Goal: Task Accomplishment & Management: Manage account settings

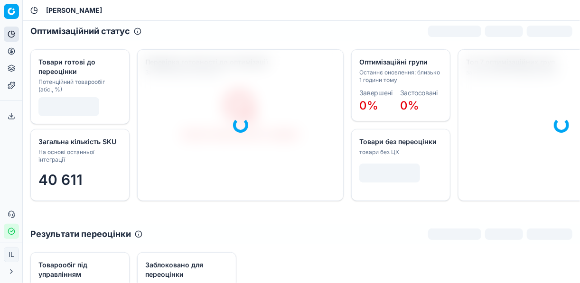
click at [11, 50] on icon at bounding box center [12, 51] width 8 height 8
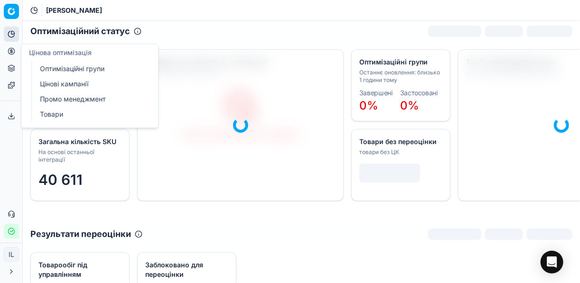
click at [86, 72] on link "Оптимізаційні групи" at bounding box center [91, 68] width 111 height 13
click at [89, 68] on link "Оптимізаційні групи" at bounding box center [91, 68] width 111 height 13
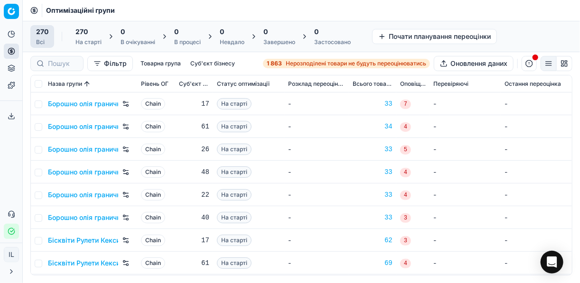
click at [296, 65] on span "Нерозподілені товари не будуть переоцінюватись" at bounding box center [356, 64] width 141 height 8
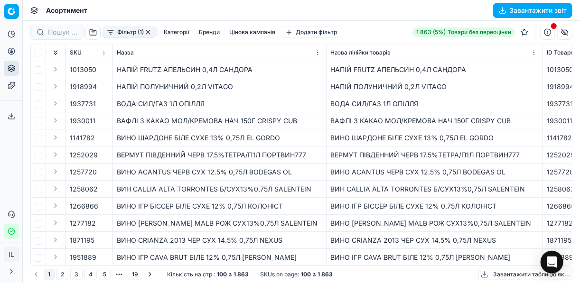
click at [110, 37] on button "Фільтр (1)" at bounding box center [129, 32] width 53 height 11
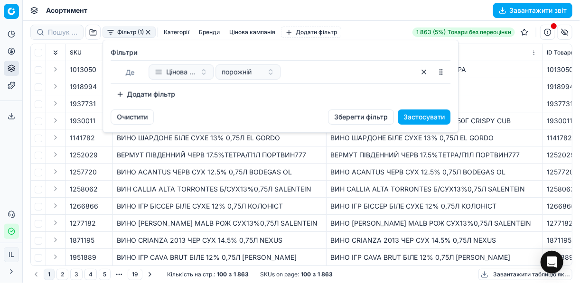
click at [124, 95] on button "Додати фільтр" at bounding box center [146, 94] width 70 height 15
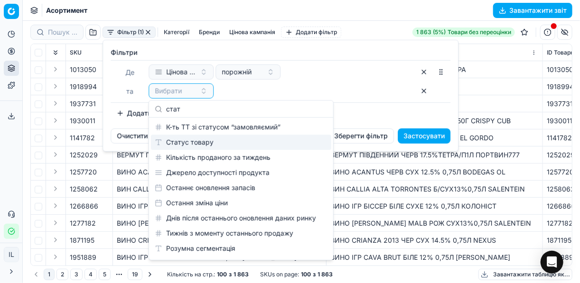
type input "стат"
click at [230, 142] on div "Статус товару" at bounding box center [241, 142] width 180 height 15
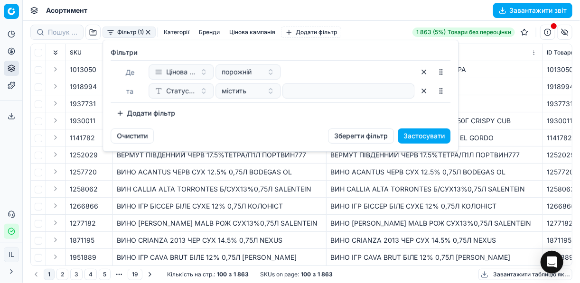
click at [122, 114] on button "Додати фільтр" at bounding box center [146, 113] width 70 height 15
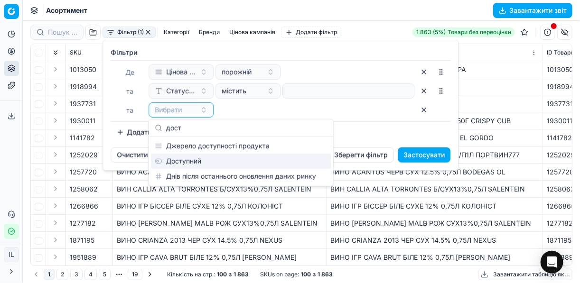
type input "дост"
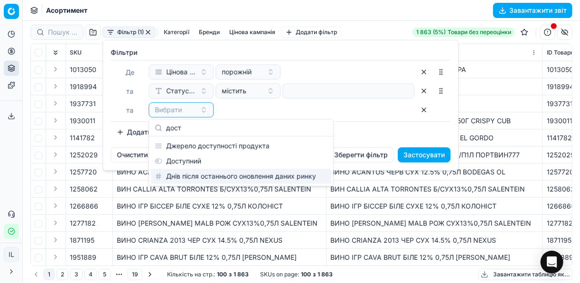
click at [193, 169] on div "Днів після останнього оновлення даних ринку" at bounding box center [241, 176] width 180 height 15
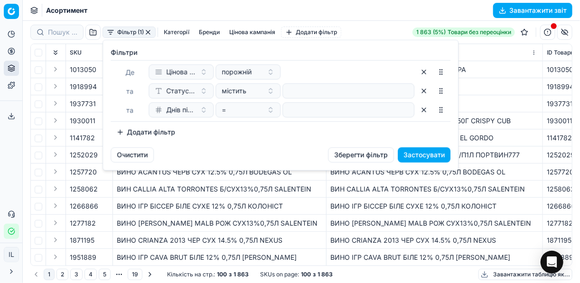
click at [117, 133] on button "Додати фільтр" at bounding box center [146, 132] width 70 height 15
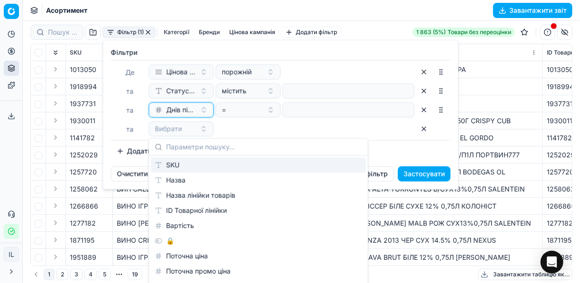
click at [203, 110] on button "Днів після останнього оновлення даних ринку" at bounding box center [181, 110] width 65 height 15
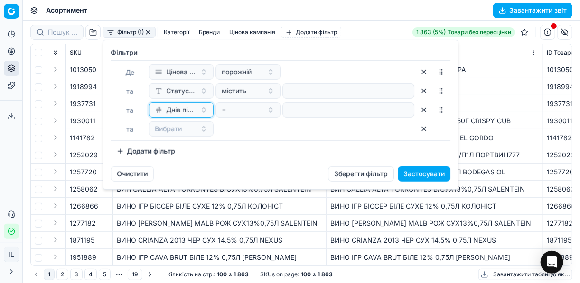
click at [203, 110] on button "Днів після останнього оновлення даних ринку" at bounding box center [181, 110] width 65 height 15
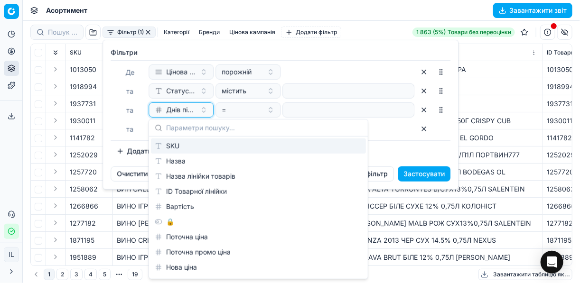
click at [203, 110] on button "Днів після останнього оновлення даних ринку" at bounding box center [181, 110] width 65 height 15
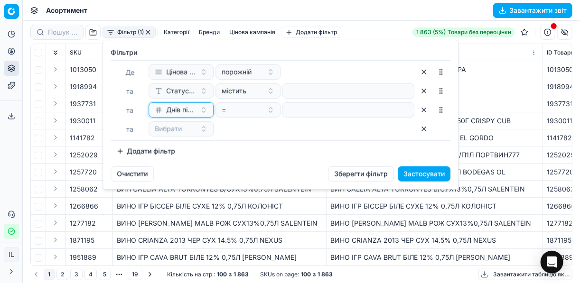
click at [203, 110] on button "Днів після останнього оновлення даних ринку" at bounding box center [181, 110] width 65 height 15
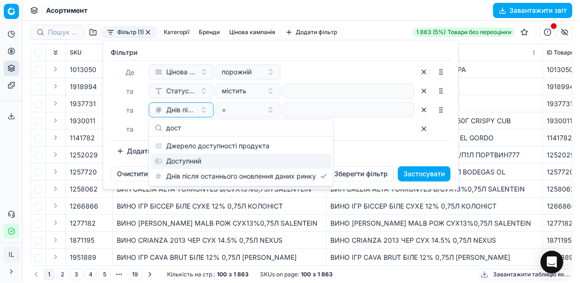
type input "дост"
click at [193, 161] on div "Доступний" at bounding box center [241, 161] width 180 height 15
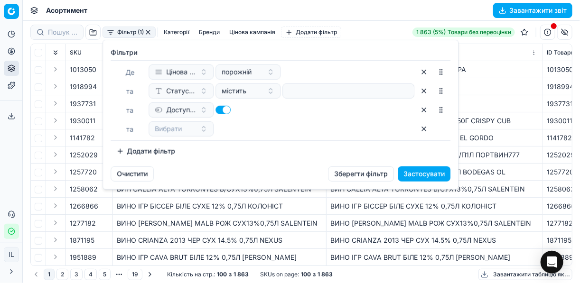
drag, startPoint x: 131, startPoint y: 131, endPoint x: 139, endPoint y: 135, distance: 8.7
click at [132, 132] on span "та" at bounding box center [129, 129] width 7 height 8
click at [175, 129] on span "Вибрати" at bounding box center [168, 128] width 27 height 9
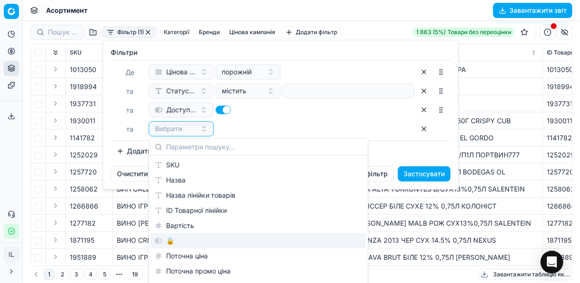
click at [177, 238] on div "🔒" at bounding box center [258, 241] width 215 height 15
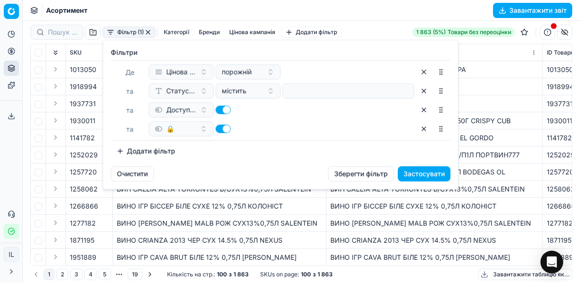
click at [221, 126] on button "button" at bounding box center [223, 129] width 15 height 9
checkbox input "false"
click at [408, 172] on button "Застосувати" at bounding box center [424, 174] width 53 height 15
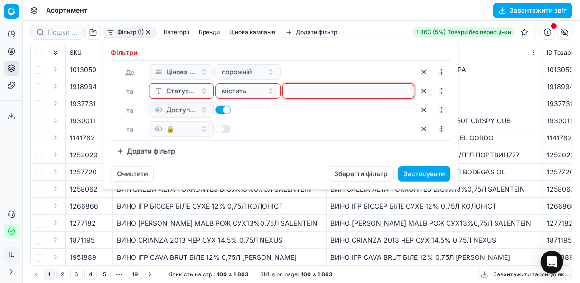
click at [299, 96] on input at bounding box center [348, 91] width 123 height 14
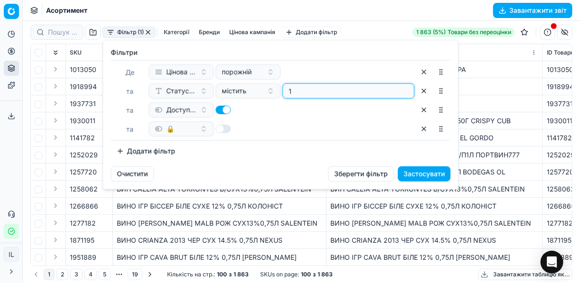
type input "1"
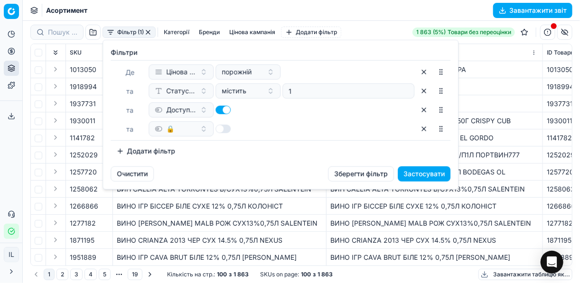
click at [420, 171] on button "Застосувати" at bounding box center [424, 174] width 53 height 15
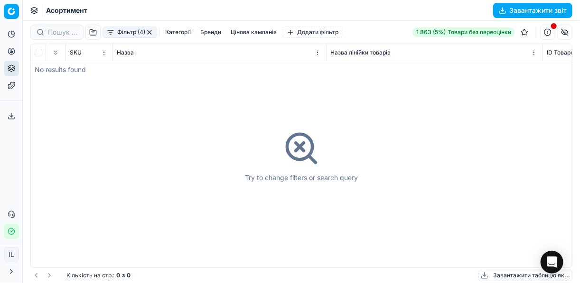
click at [148, 33] on button "button" at bounding box center [150, 32] width 8 height 8
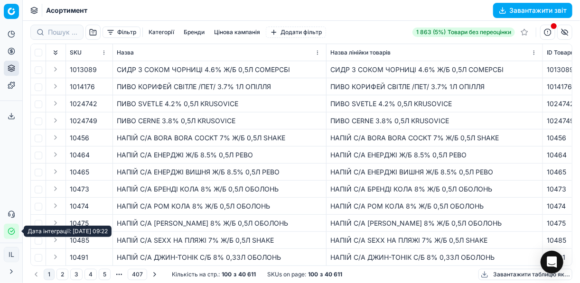
click at [13, 234] on icon "button" at bounding box center [11, 231] width 6 height 6
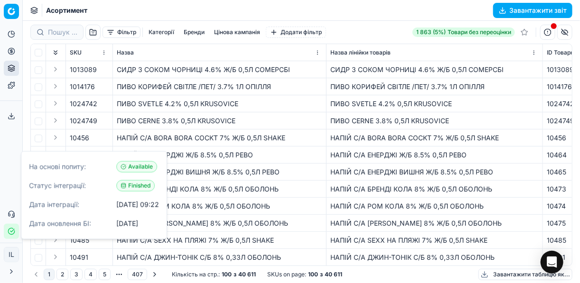
click at [451, 152] on div "НАПІЙ С/А ЕНЕРДЖІ Ж/Б 8.5% 0,5Л РЕВО" at bounding box center [434, 154] width 208 height 9
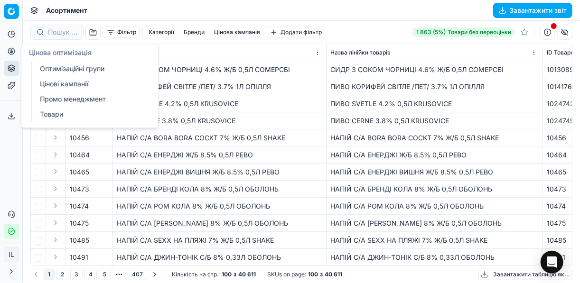
click at [11, 53] on icon at bounding box center [11, 51] width 0 height 4
click at [66, 69] on link "Оптимізаційні групи" at bounding box center [91, 68] width 111 height 13
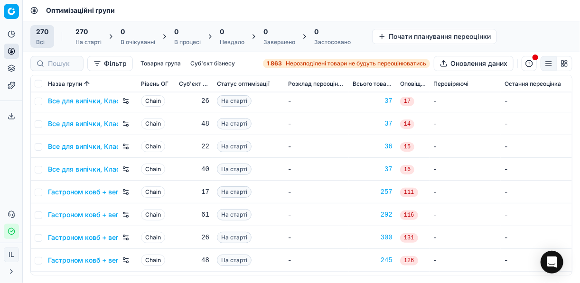
scroll to position [646, 0]
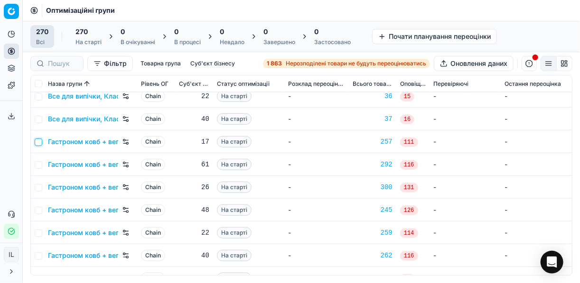
click at [37, 141] on input "checkbox" at bounding box center [39, 143] width 8 height 8
checkbox input "true"
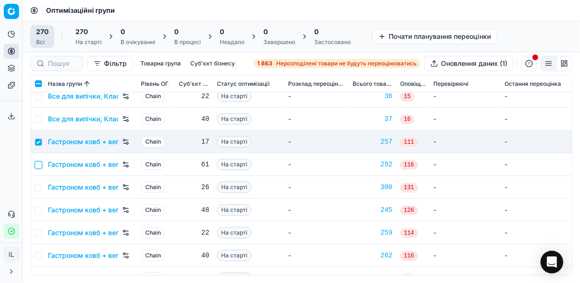
click at [37, 165] on input "checkbox" at bounding box center [39, 165] width 8 height 8
checkbox input "true"
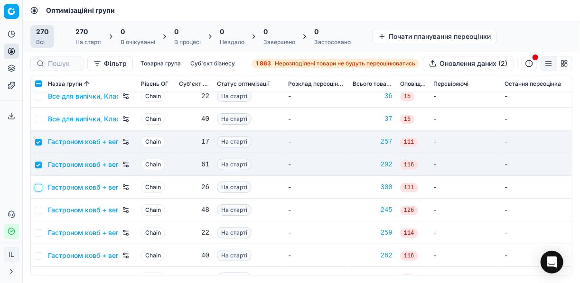
click at [37, 186] on input "checkbox" at bounding box center [39, 188] width 8 height 8
checkbox input "true"
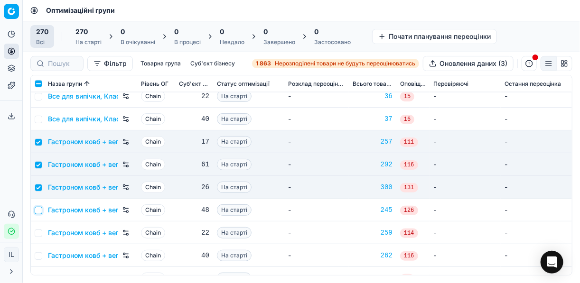
click at [41, 210] on input "checkbox" at bounding box center [39, 211] width 8 height 8
checkbox input "true"
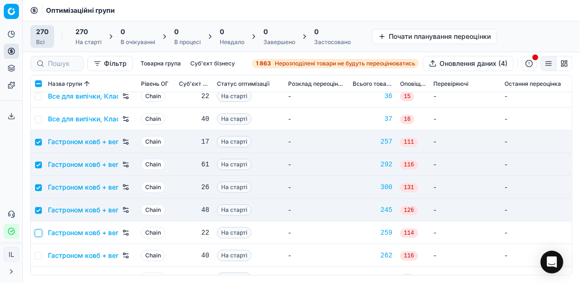
click at [41, 232] on input "checkbox" at bounding box center [39, 234] width 8 height 8
checkbox input "true"
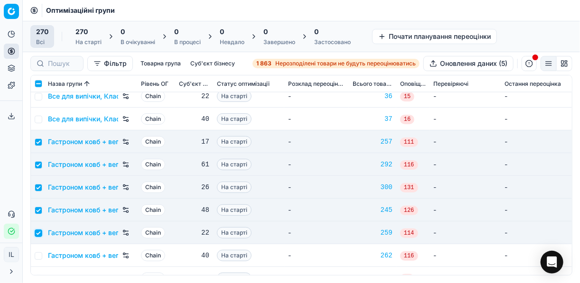
scroll to position [722, 0]
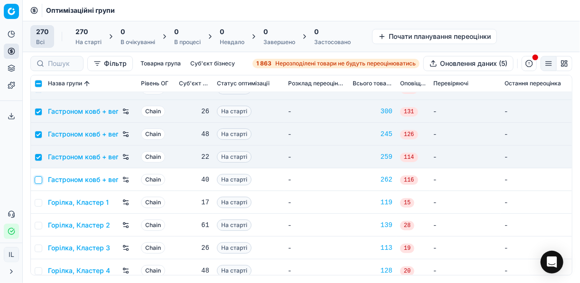
click at [39, 182] on input "checkbox" at bounding box center [39, 181] width 8 height 8
checkbox input "true"
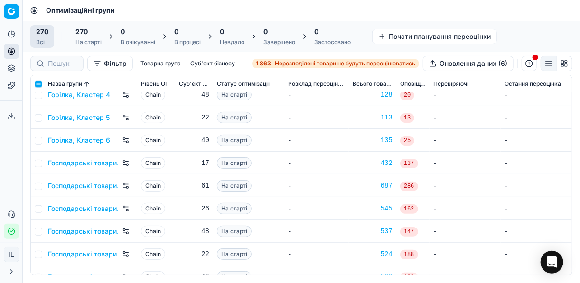
scroll to position [911, 0]
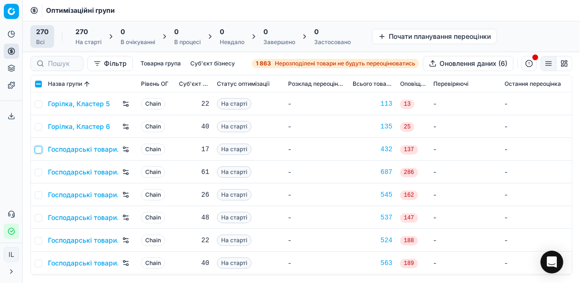
click at [35, 148] on input "checkbox" at bounding box center [39, 150] width 8 height 8
checkbox input "true"
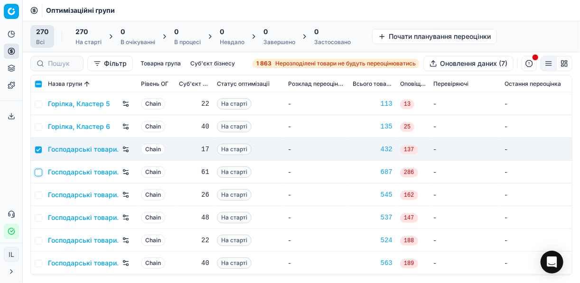
click at [37, 171] on input "checkbox" at bounding box center [39, 173] width 8 height 8
checkbox input "true"
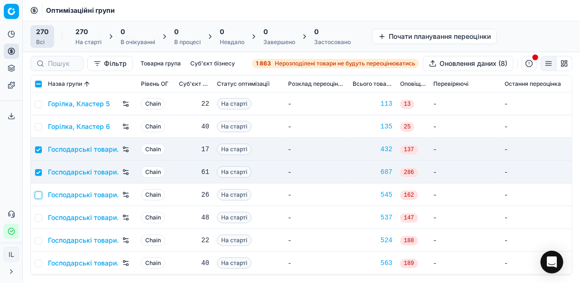
click at [40, 195] on input "checkbox" at bounding box center [39, 196] width 8 height 8
checkbox input "true"
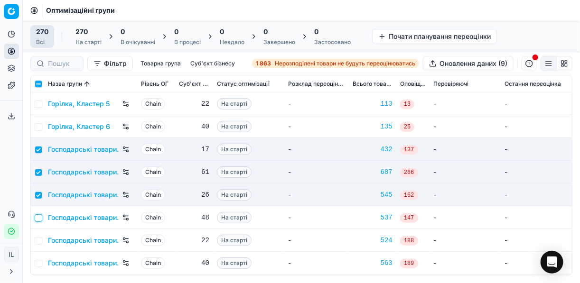
click at [38, 216] on input "checkbox" at bounding box center [39, 219] width 8 height 8
checkbox input "true"
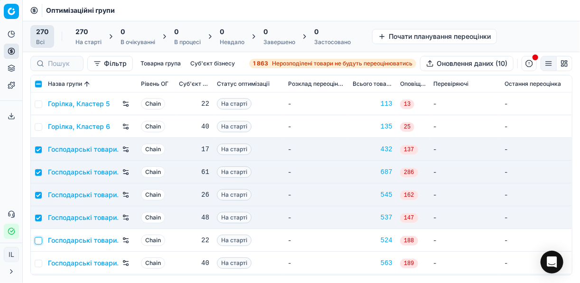
click at [38, 240] on input "checkbox" at bounding box center [39, 241] width 8 height 8
checkbox input "true"
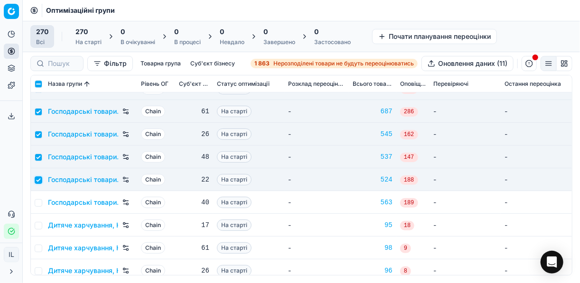
scroll to position [987, 0]
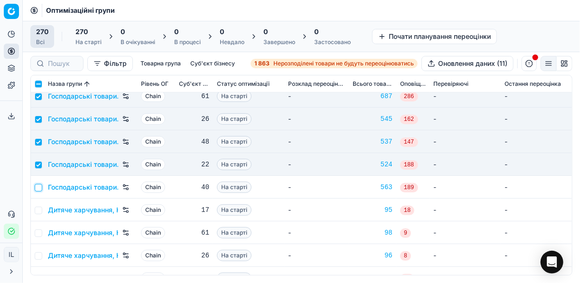
click at [41, 186] on input "checkbox" at bounding box center [39, 188] width 8 height 8
checkbox input "true"
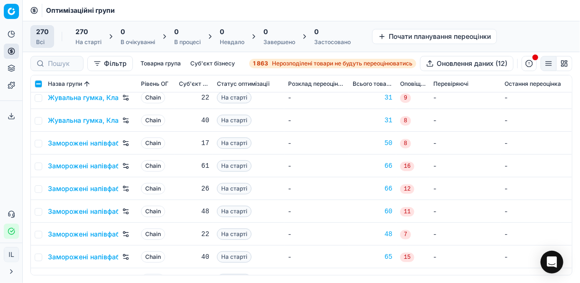
scroll to position [1329, 0]
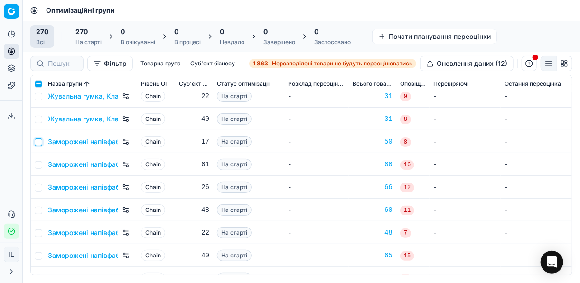
click at [37, 140] on input "checkbox" at bounding box center [39, 143] width 8 height 8
checkbox input "true"
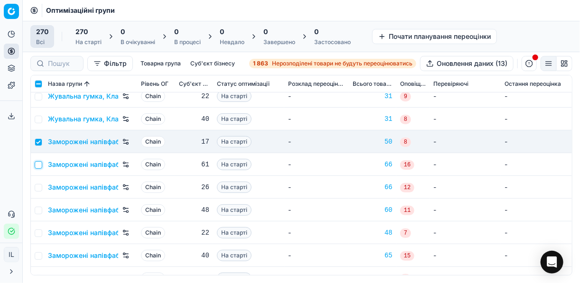
click at [36, 165] on input "checkbox" at bounding box center [39, 165] width 8 height 8
checkbox input "true"
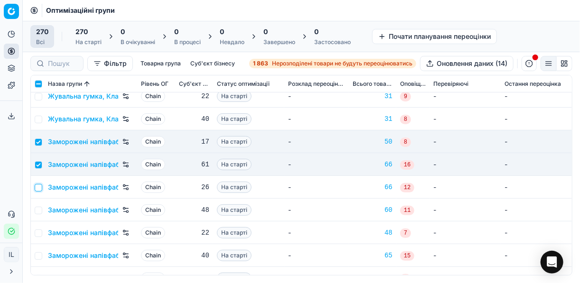
click at [37, 189] on input "checkbox" at bounding box center [39, 188] width 8 height 8
checkbox input "true"
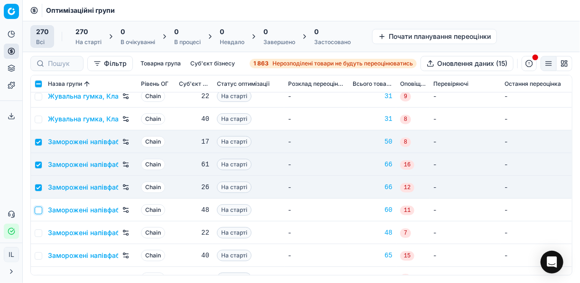
click at [39, 212] on input "checkbox" at bounding box center [39, 211] width 8 height 8
checkbox input "true"
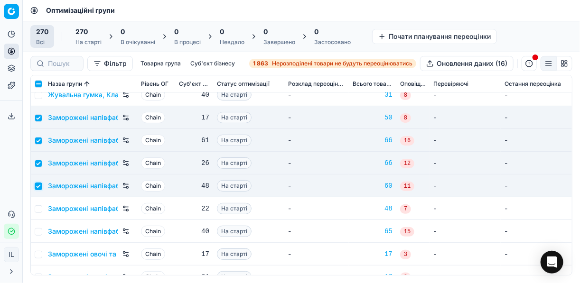
scroll to position [1367, 0]
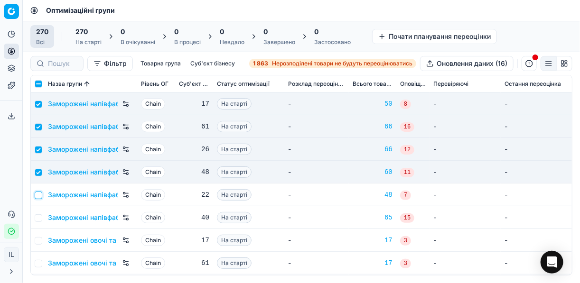
click at [36, 194] on input "checkbox" at bounding box center [39, 196] width 8 height 8
checkbox input "true"
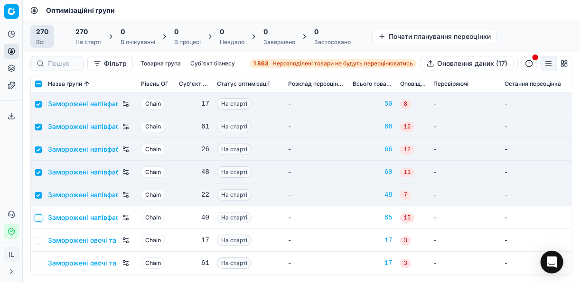
click at [38, 218] on input "checkbox" at bounding box center [39, 219] width 8 height 8
checkbox input "true"
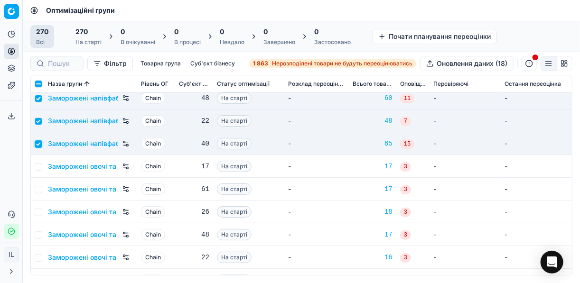
scroll to position [1443, 0]
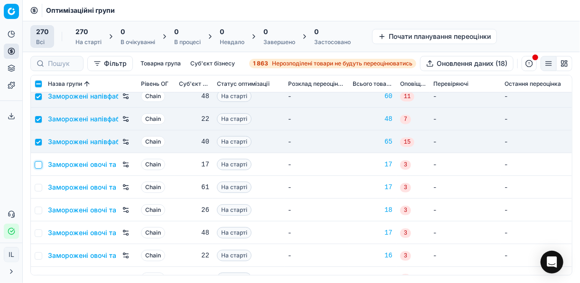
click at [37, 161] on input "checkbox" at bounding box center [39, 165] width 8 height 8
checkbox input "true"
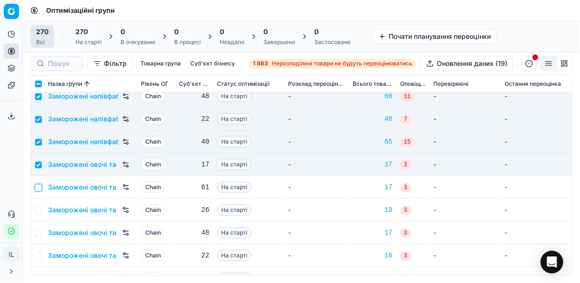
click at [37, 186] on input "checkbox" at bounding box center [39, 188] width 8 height 8
checkbox input "true"
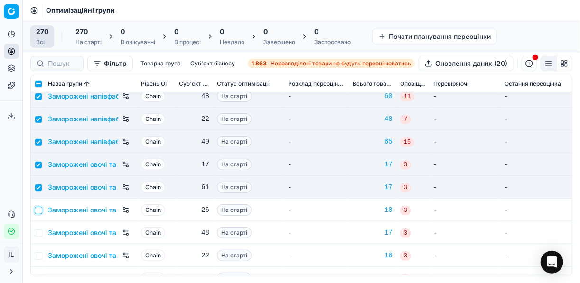
drag, startPoint x: 38, startPoint y: 213, endPoint x: 50, endPoint y: 208, distance: 13.4
click at [38, 213] on input "checkbox" at bounding box center [39, 211] width 8 height 8
checkbox input "true"
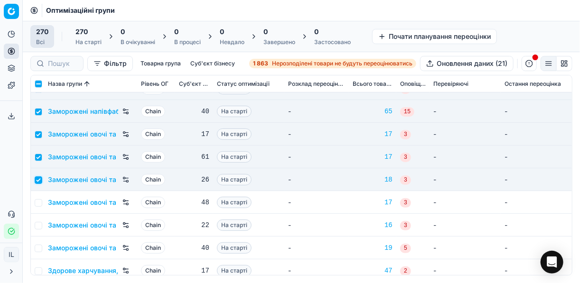
scroll to position [1519, 0]
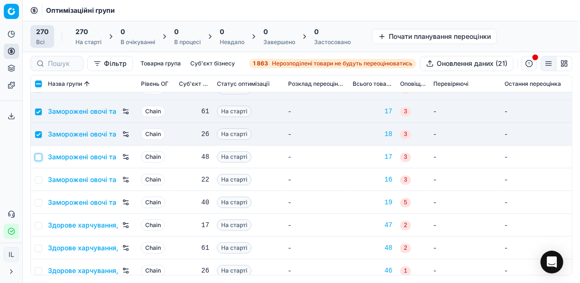
click at [37, 157] on input "checkbox" at bounding box center [39, 158] width 8 height 8
checkbox input "true"
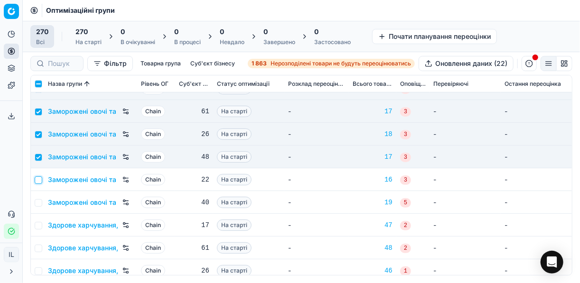
click at [35, 178] on input "checkbox" at bounding box center [39, 181] width 8 height 8
checkbox input "true"
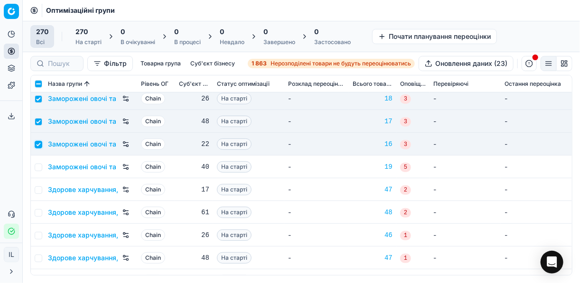
scroll to position [1595, 0]
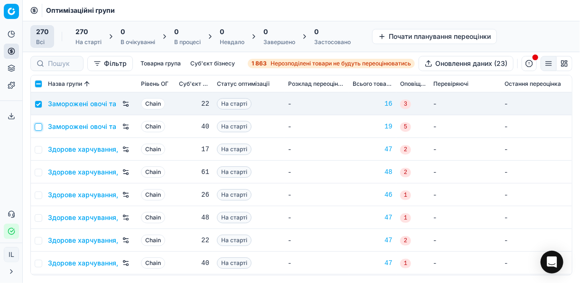
click at [42, 129] on input "checkbox" at bounding box center [39, 127] width 8 height 8
checkbox input "true"
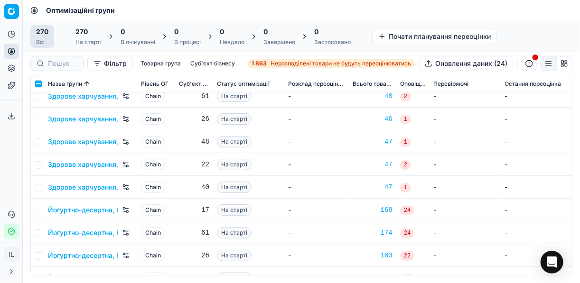
scroll to position [1709, 0]
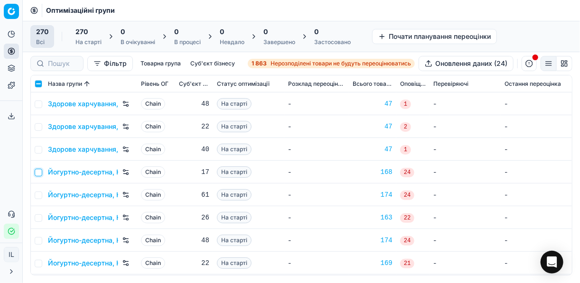
click at [38, 170] on input "checkbox" at bounding box center [39, 173] width 8 height 8
checkbox input "true"
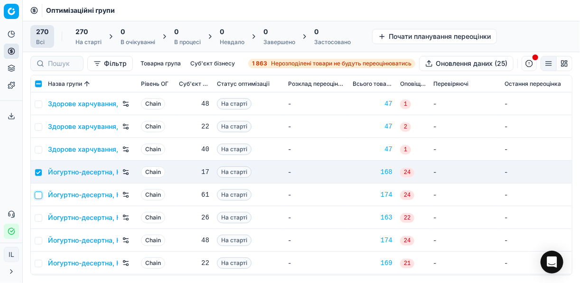
drag, startPoint x: 37, startPoint y: 197, endPoint x: 39, endPoint y: 207, distance: 10.5
click at [38, 197] on input "checkbox" at bounding box center [39, 196] width 8 height 8
checkbox input "true"
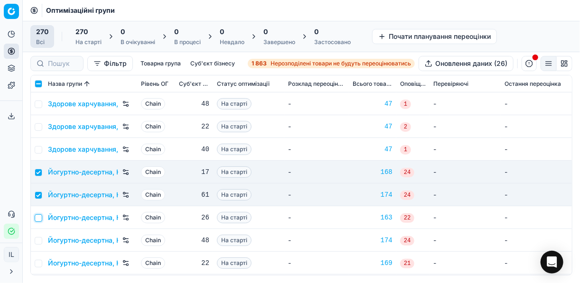
click at [40, 217] on input "checkbox" at bounding box center [39, 219] width 8 height 8
checkbox input "true"
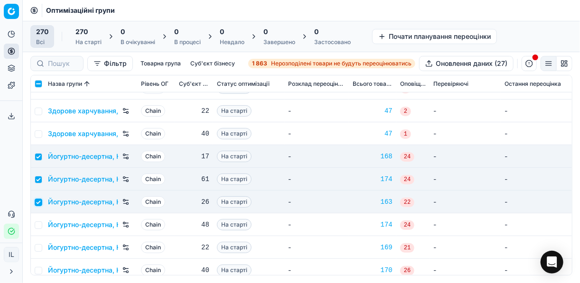
scroll to position [1785, 0]
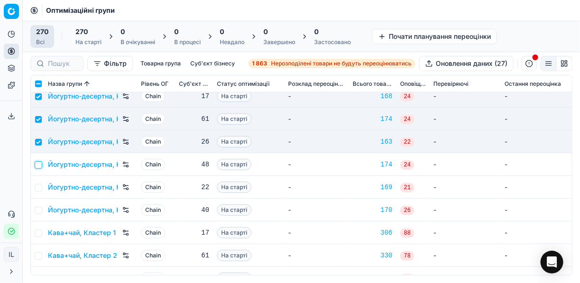
drag, startPoint x: 39, startPoint y: 164, endPoint x: 37, endPoint y: 177, distance: 13.0
click at [39, 164] on input "checkbox" at bounding box center [39, 165] width 8 height 8
checkbox input "true"
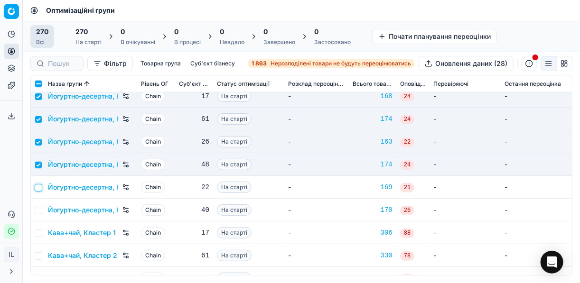
click at [38, 191] on input "checkbox" at bounding box center [39, 188] width 8 height 8
checkbox input "true"
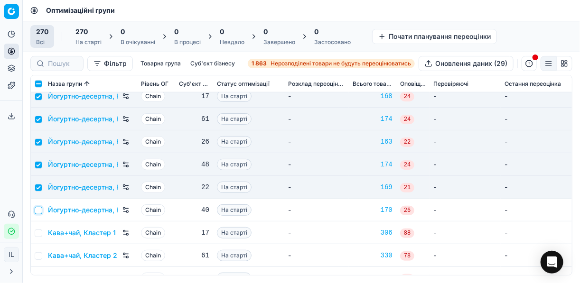
click at [37, 209] on input "checkbox" at bounding box center [39, 211] width 8 height 8
checkbox input "true"
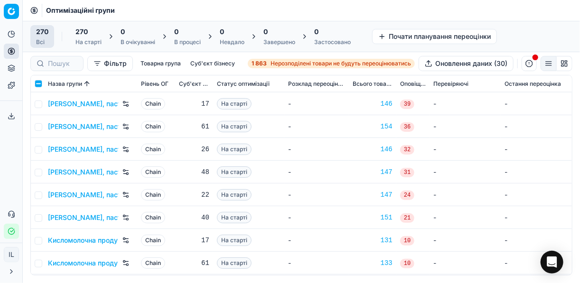
scroll to position [2127, 0]
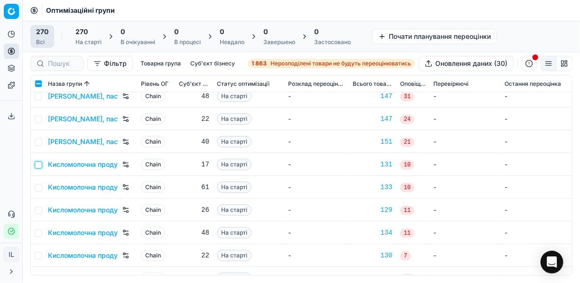
click at [42, 163] on input "checkbox" at bounding box center [39, 165] width 8 height 8
checkbox input "true"
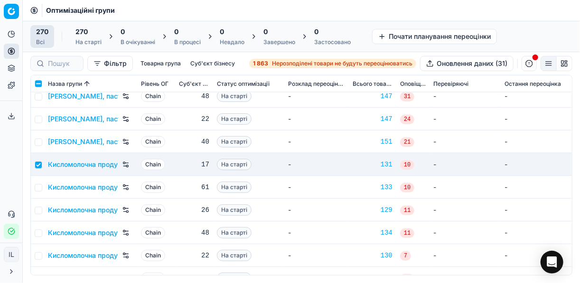
click at [44, 188] on td "Кисломолочна продукція+творожна, Кластер 2" at bounding box center [90, 187] width 93 height 23
click at [38, 188] on input "checkbox" at bounding box center [39, 188] width 8 height 8
checkbox input "true"
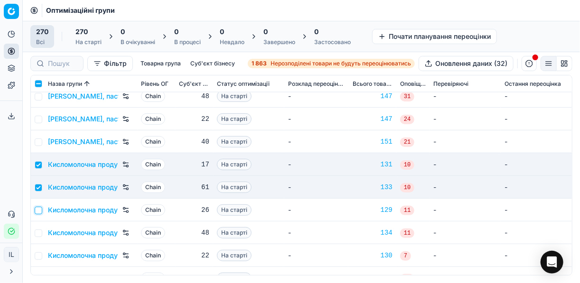
click at [41, 208] on input "checkbox" at bounding box center [39, 211] width 8 height 8
checkbox input "true"
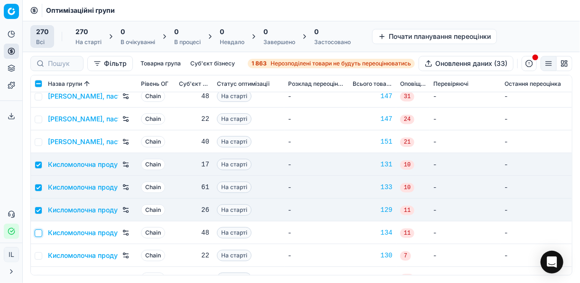
click at [39, 232] on input "checkbox" at bounding box center [39, 234] width 8 height 8
checkbox input "true"
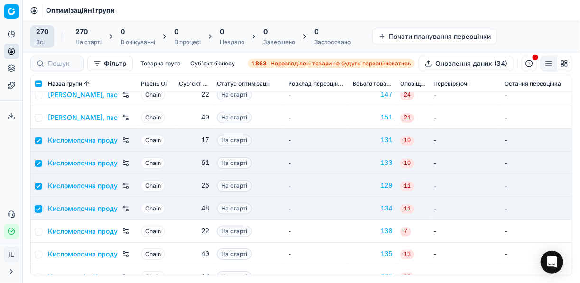
scroll to position [2165, 0]
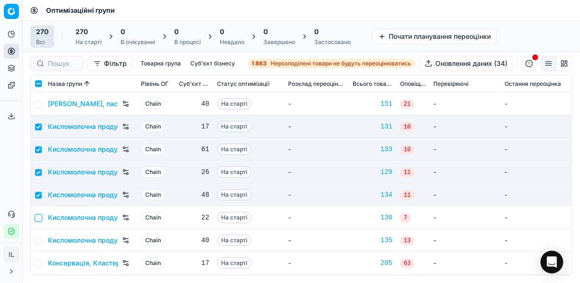
click at [41, 219] on input "checkbox" at bounding box center [39, 219] width 8 height 8
checkbox input "true"
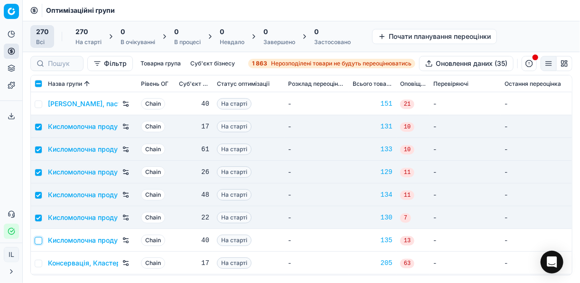
click at [39, 240] on input "checkbox" at bounding box center [39, 241] width 8 height 8
checkbox input "true"
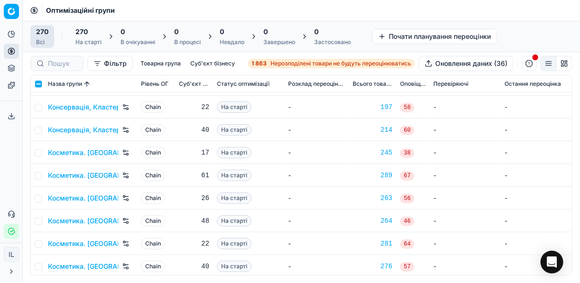
scroll to position [2430, 0]
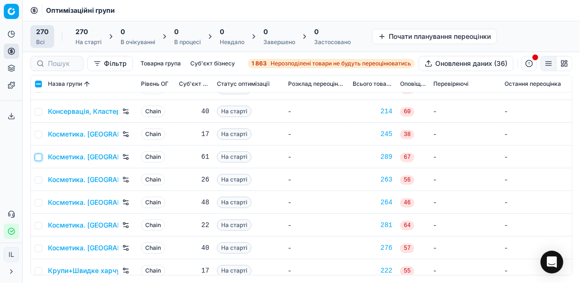
click at [42, 155] on input "checkbox" at bounding box center [39, 158] width 8 height 8
checkbox input "true"
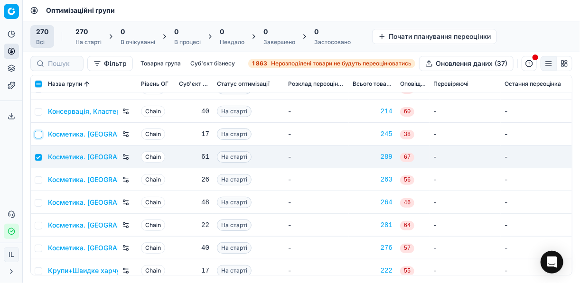
click at [38, 131] on input "checkbox" at bounding box center [39, 135] width 8 height 8
checkbox input "true"
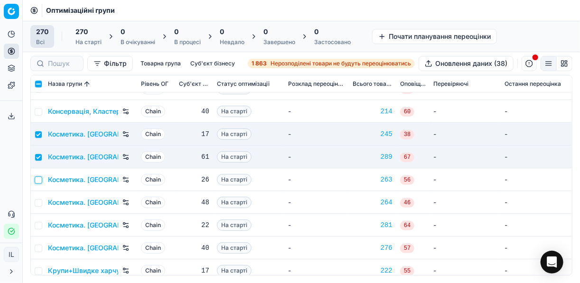
click at [38, 180] on input "checkbox" at bounding box center [39, 181] width 8 height 8
checkbox input "true"
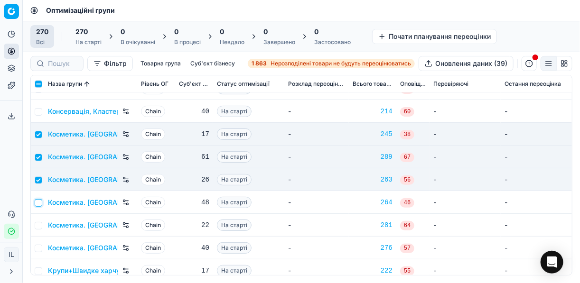
click at [37, 204] on input "checkbox" at bounding box center [39, 203] width 8 height 8
checkbox input "true"
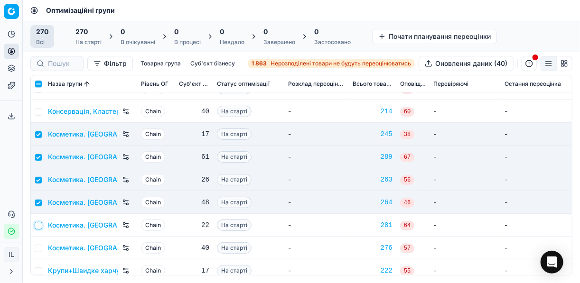
click at [39, 224] on input "checkbox" at bounding box center [39, 226] width 8 height 8
checkbox input "true"
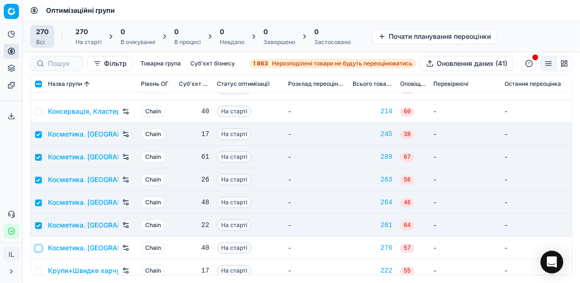
click at [40, 247] on input "checkbox" at bounding box center [39, 249] width 8 height 8
checkbox input "true"
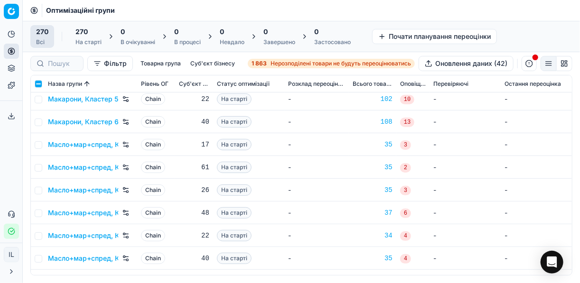
scroll to position [2962, 0]
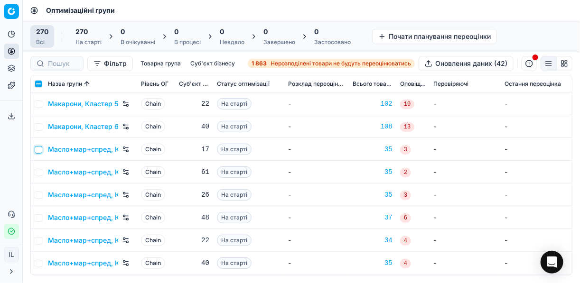
click at [39, 149] on input "checkbox" at bounding box center [39, 150] width 8 height 8
checkbox input "true"
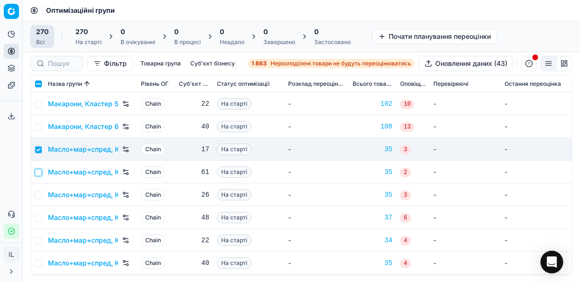
click at [37, 169] on input "checkbox" at bounding box center [39, 173] width 8 height 8
checkbox input "true"
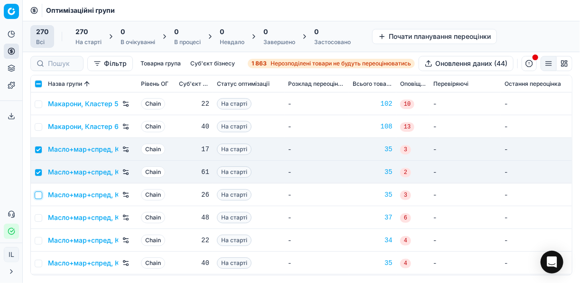
click at [38, 196] on input "checkbox" at bounding box center [39, 196] width 8 height 8
checkbox input "true"
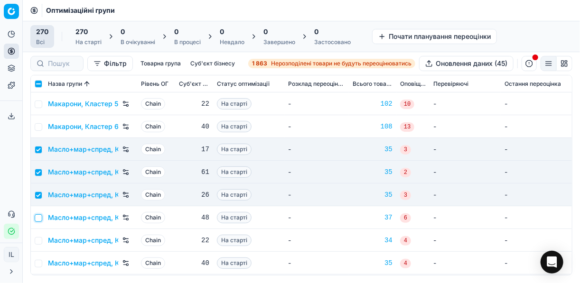
click at [41, 218] on input "checkbox" at bounding box center [39, 219] width 8 height 8
checkbox input "true"
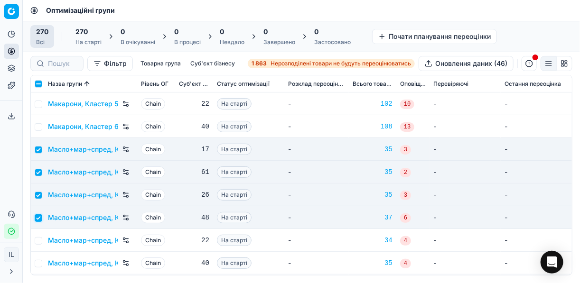
scroll to position [3000, 0]
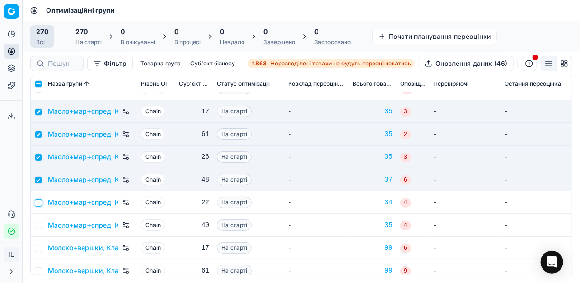
click at [38, 202] on input "checkbox" at bounding box center [39, 203] width 8 height 8
checkbox input "true"
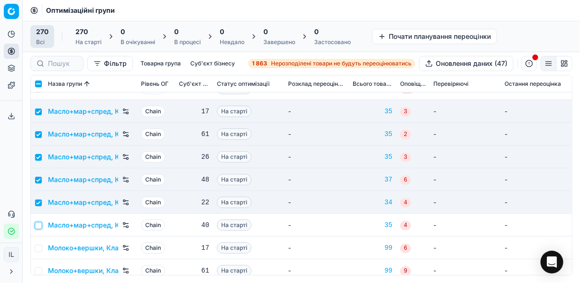
click at [38, 222] on input "checkbox" at bounding box center [39, 226] width 8 height 8
checkbox input "true"
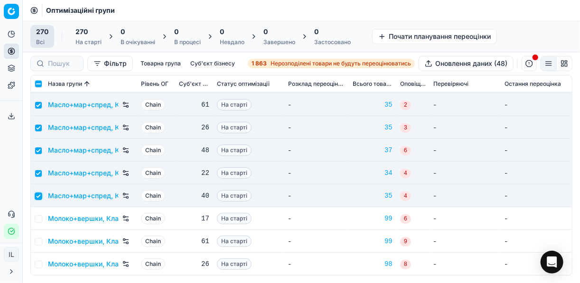
scroll to position [3038, 0]
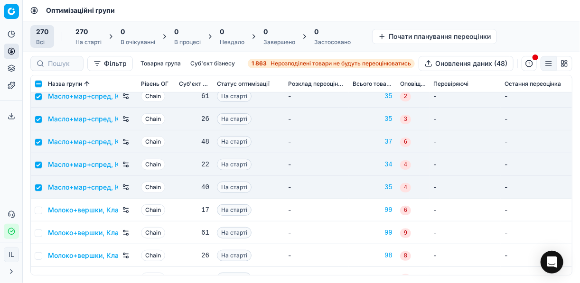
click at [42, 215] on td at bounding box center [37, 210] width 13 height 23
click at [40, 212] on input "checkbox" at bounding box center [39, 211] width 8 height 8
checkbox input "true"
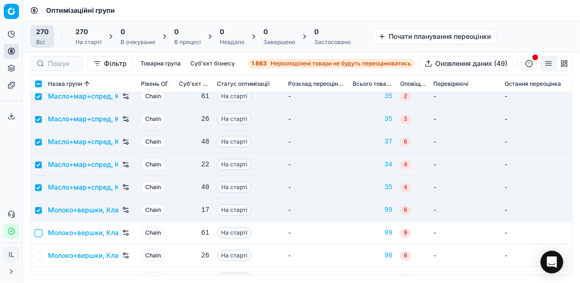
click at [38, 233] on input "checkbox" at bounding box center [39, 234] width 8 height 8
checkbox input "true"
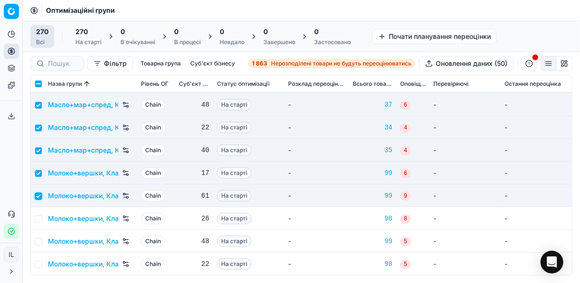
scroll to position [3114, 0]
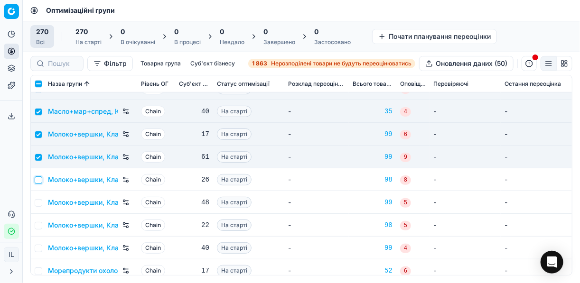
drag, startPoint x: 39, startPoint y: 180, endPoint x: 42, endPoint y: 187, distance: 6.6
click at [39, 180] on input "checkbox" at bounding box center [39, 181] width 8 height 8
checkbox input "true"
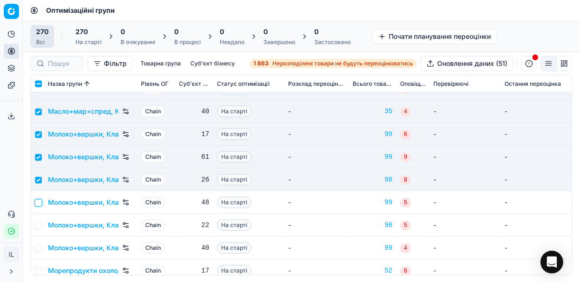
click at [40, 203] on input "checkbox" at bounding box center [39, 203] width 8 height 8
checkbox input "true"
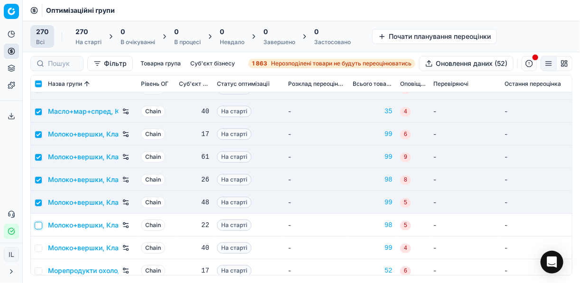
click at [40, 224] on input "checkbox" at bounding box center [39, 226] width 8 height 8
checkbox input "true"
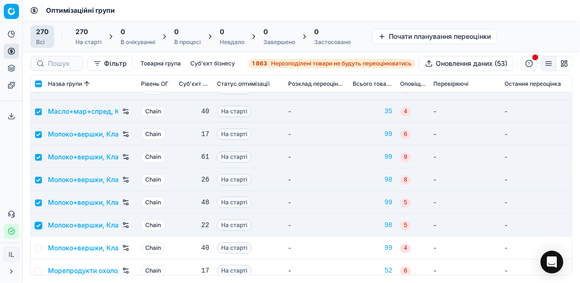
scroll to position [3190, 0]
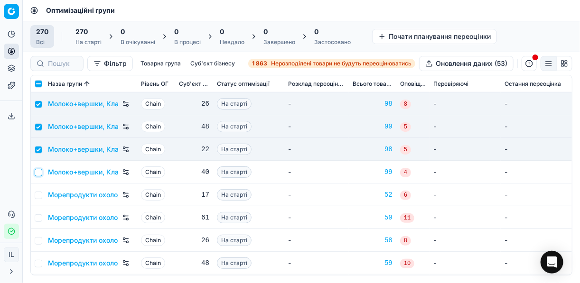
click at [38, 171] on input "checkbox" at bounding box center [39, 173] width 8 height 8
checkbox input "true"
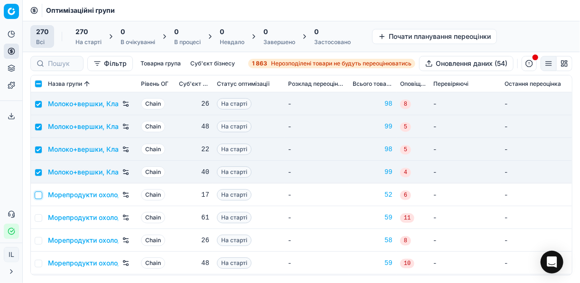
click at [38, 196] on input "checkbox" at bounding box center [39, 196] width 8 height 8
checkbox input "true"
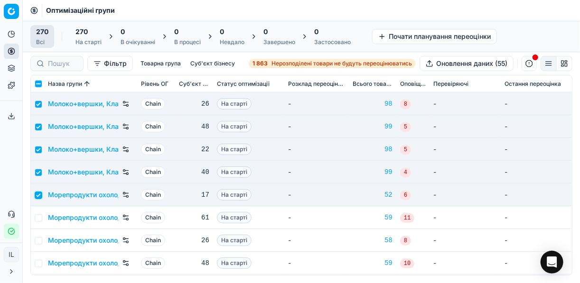
scroll to position [3266, 0]
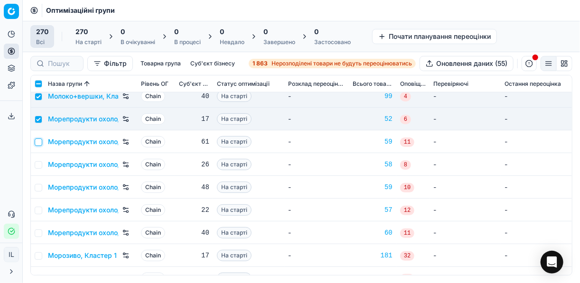
click at [39, 142] on input "checkbox" at bounding box center [39, 143] width 8 height 8
checkbox input "true"
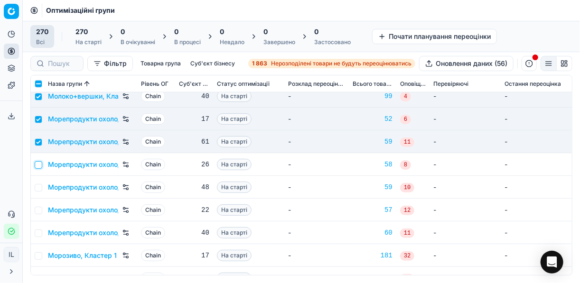
click at [38, 164] on input "checkbox" at bounding box center [39, 165] width 8 height 8
checkbox input "true"
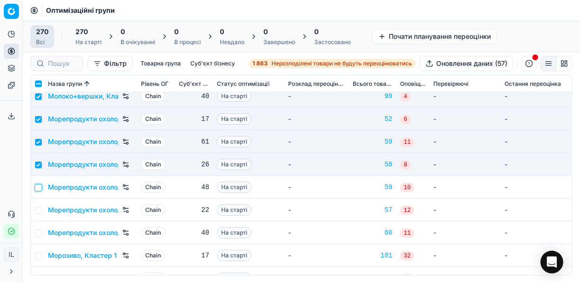
click at [37, 188] on input "checkbox" at bounding box center [39, 188] width 8 height 8
checkbox input "true"
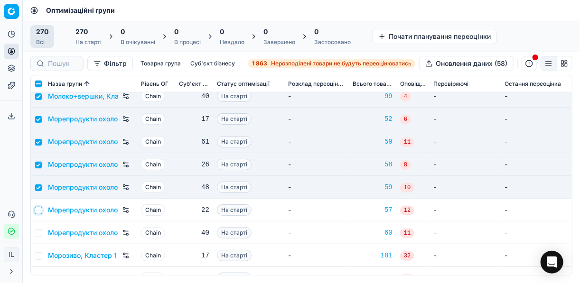
click at [37, 208] on input "checkbox" at bounding box center [39, 211] width 8 height 8
checkbox input "true"
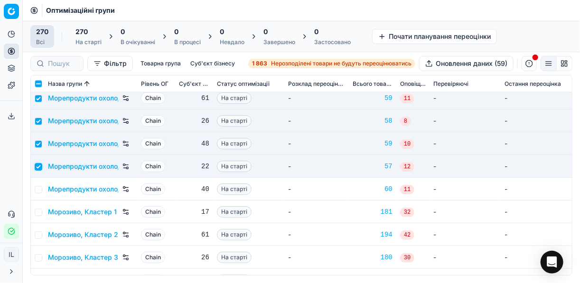
scroll to position [3342, 0]
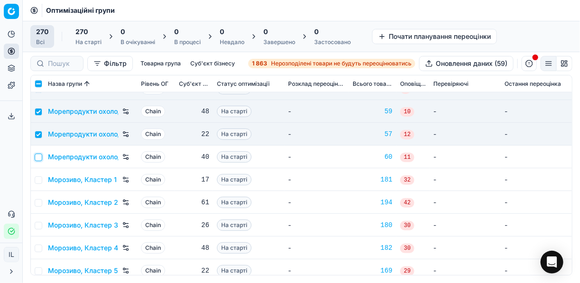
click at [38, 159] on input "checkbox" at bounding box center [39, 158] width 8 height 8
checkbox input "true"
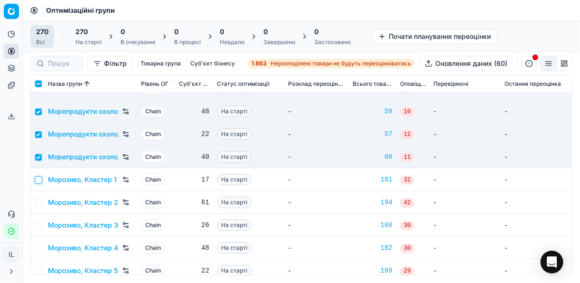
click at [41, 179] on input "checkbox" at bounding box center [39, 181] width 8 height 8
checkbox input "true"
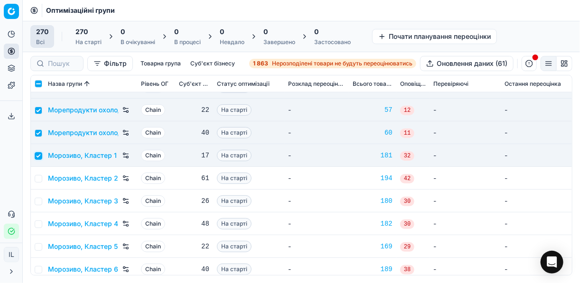
scroll to position [3380, 0]
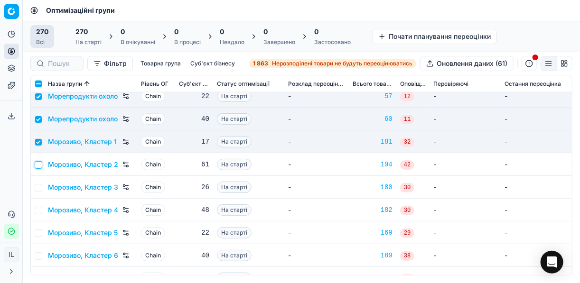
click at [40, 164] on input "checkbox" at bounding box center [39, 165] width 8 height 8
checkbox input "true"
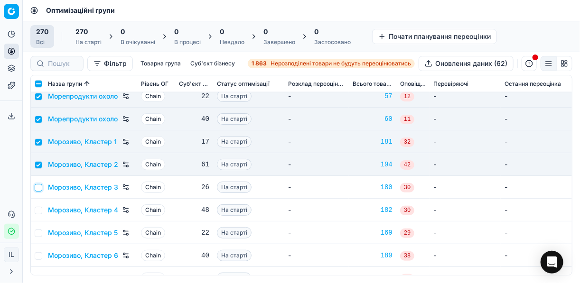
click at [38, 190] on input "checkbox" at bounding box center [39, 188] width 8 height 8
checkbox input "true"
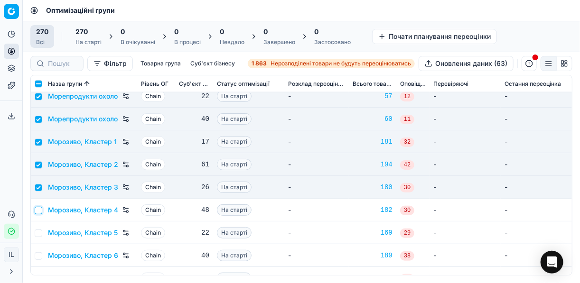
click at [39, 211] on input "checkbox" at bounding box center [39, 211] width 8 height 8
checkbox input "true"
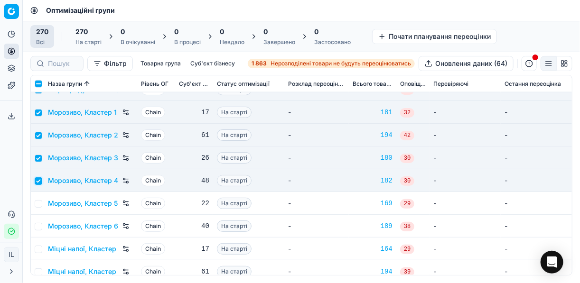
scroll to position [3456, 0]
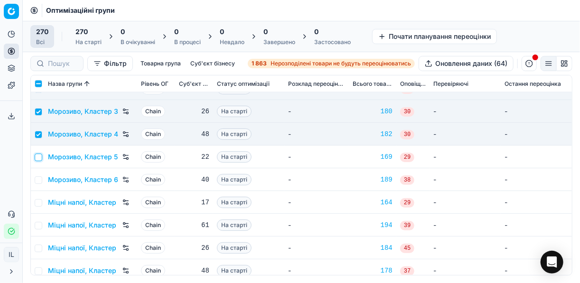
drag, startPoint x: 40, startPoint y: 155, endPoint x: 44, endPoint y: 169, distance: 14.2
click at [40, 156] on input "checkbox" at bounding box center [39, 158] width 8 height 8
checkbox input "true"
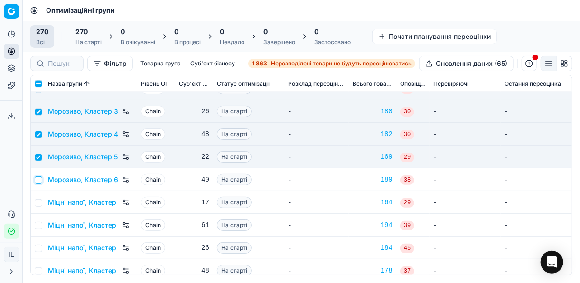
click at [38, 178] on input "checkbox" at bounding box center [39, 181] width 8 height 8
checkbox input "true"
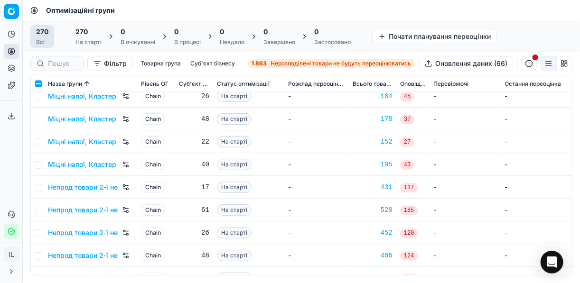
scroll to position [3646, 0]
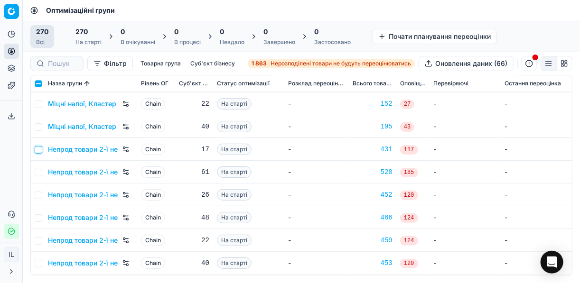
click at [41, 151] on input "checkbox" at bounding box center [39, 150] width 8 height 8
checkbox input "true"
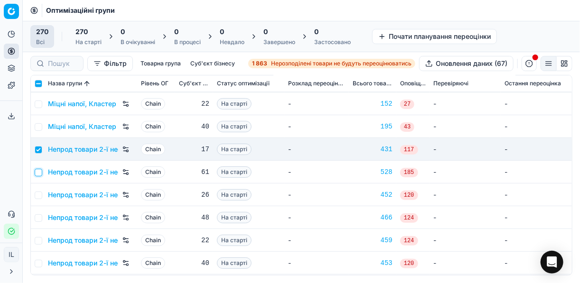
click at [37, 173] on input "checkbox" at bounding box center [39, 173] width 8 height 8
checkbox input "true"
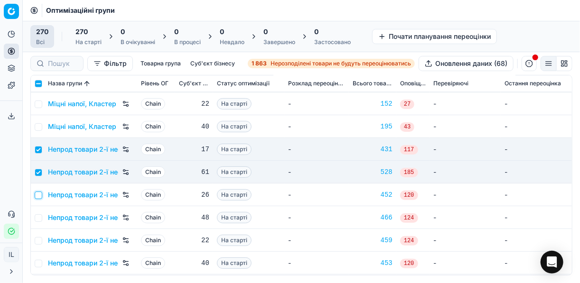
click at [38, 194] on input "checkbox" at bounding box center [39, 196] width 8 height 8
checkbox input "true"
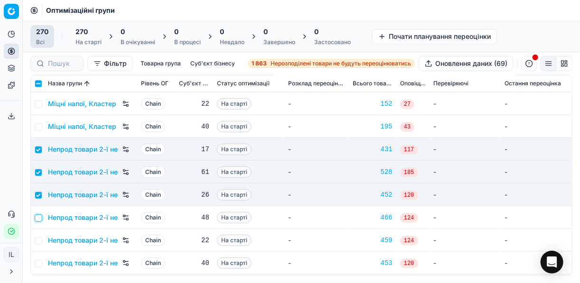
click at [38, 217] on input "checkbox" at bounding box center [39, 219] width 8 height 8
checkbox input "true"
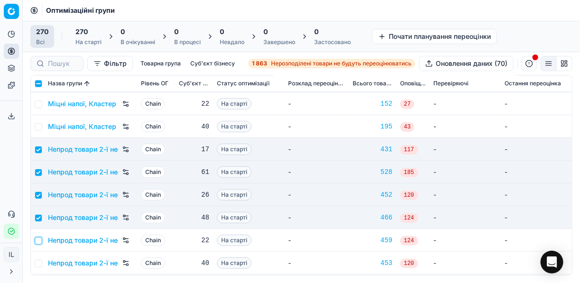
click at [38, 238] on input "checkbox" at bounding box center [39, 241] width 8 height 8
checkbox input "true"
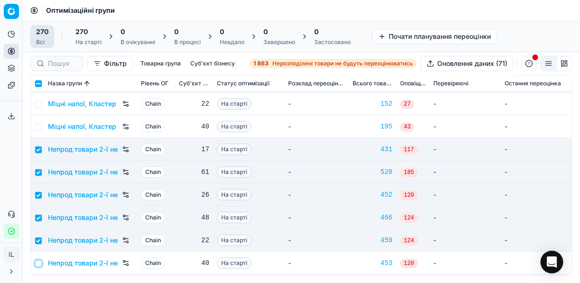
click at [40, 264] on input "checkbox" at bounding box center [39, 264] width 8 height 8
checkbox input "true"
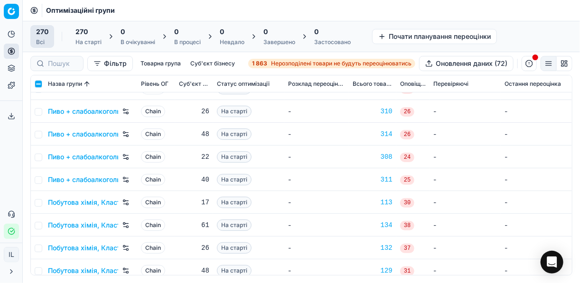
scroll to position [4177, 0]
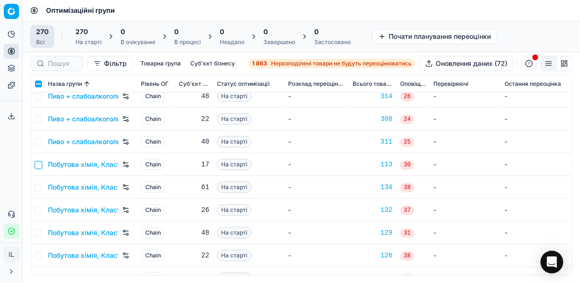
click at [39, 167] on input "checkbox" at bounding box center [39, 165] width 8 height 8
checkbox input "true"
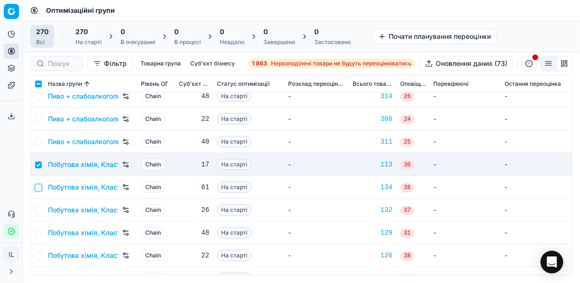
click at [39, 184] on input "checkbox" at bounding box center [39, 188] width 8 height 8
checkbox input "true"
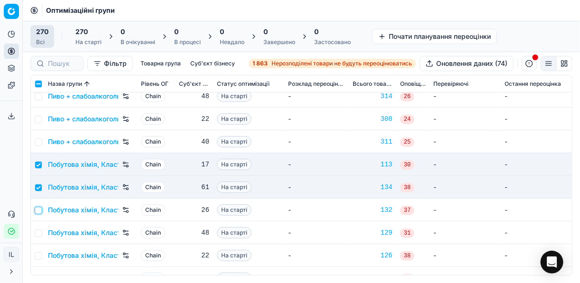
drag, startPoint x: 38, startPoint y: 210, endPoint x: 38, endPoint y: 220, distance: 10.0
click at [38, 210] on input "checkbox" at bounding box center [39, 211] width 8 height 8
checkbox input "true"
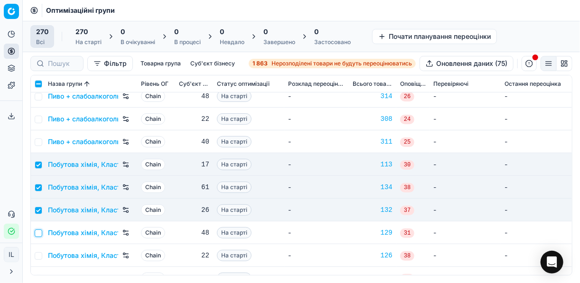
click at [37, 232] on input "checkbox" at bounding box center [39, 234] width 8 height 8
checkbox input "true"
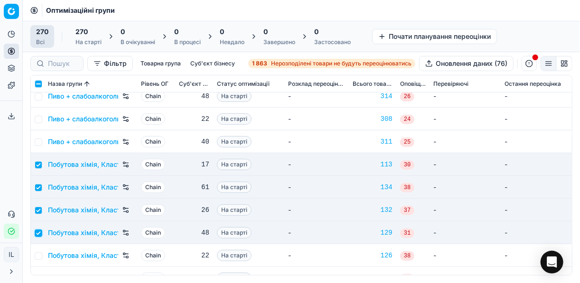
scroll to position [4215, 0]
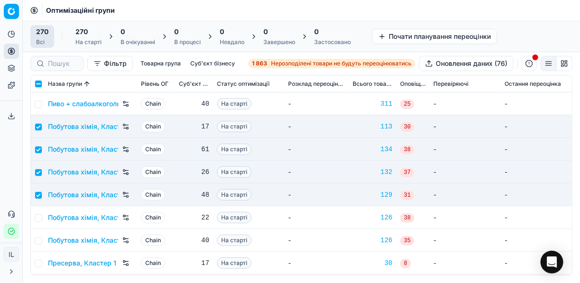
click at [40, 223] on td at bounding box center [37, 217] width 13 height 23
click at [37, 219] on input "checkbox" at bounding box center [39, 219] width 8 height 8
checkbox input "true"
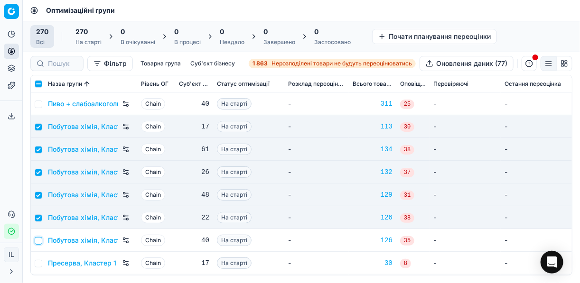
click at [38, 240] on input "checkbox" at bounding box center [39, 241] width 8 height 8
checkbox input "true"
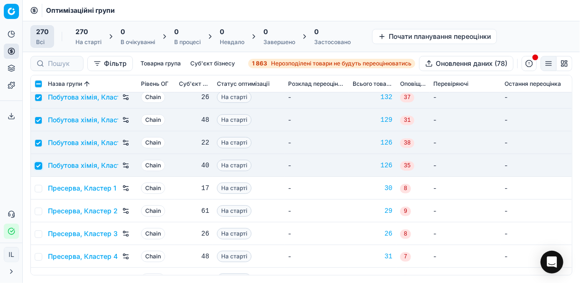
scroll to position [4291, 0]
click at [40, 188] on input "checkbox" at bounding box center [39, 188] width 8 height 8
checkbox input "true"
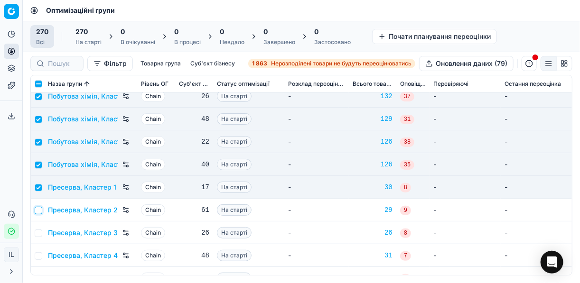
click at [37, 210] on input "checkbox" at bounding box center [39, 211] width 8 height 8
checkbox input "true"
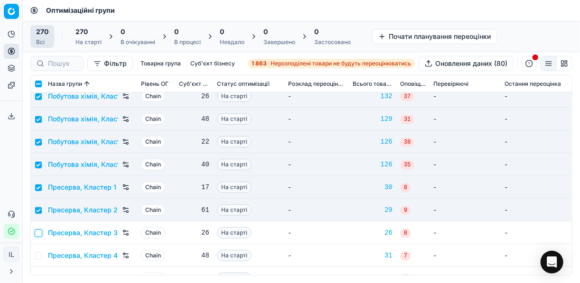
click at [39, 231] on input "checkbox" at bounding box center [39, 234] width 8 height 8
checkbox input "true"
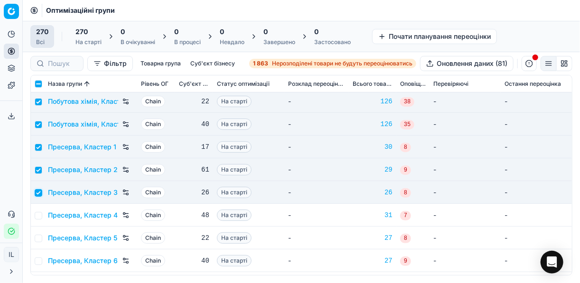
scroll to position [4367, 0]
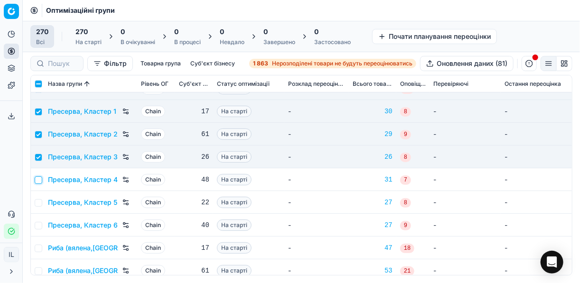
click at [37, 180] on input "checkbox" at bounding box center [39, 181] width 8 height 8
checkbox input "true"
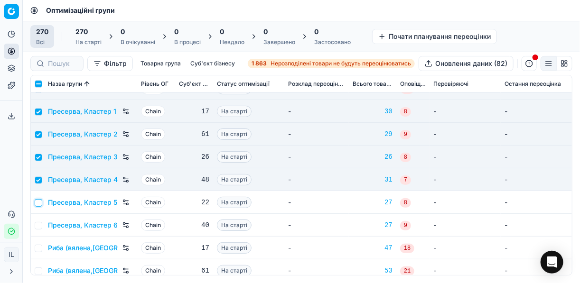
click at [37, 203] on input "checkbox" at bounding box center [39, 203] width 8 height 8
checkbox input "true"
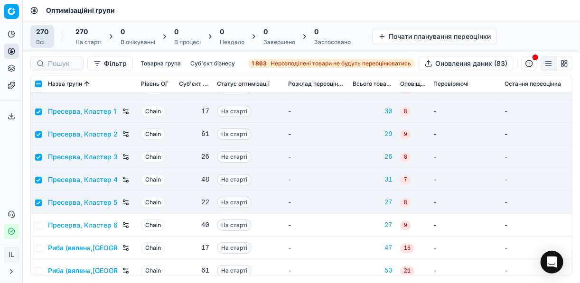
click at [37, 220] on td at bounding box center [37, 225] width 13 height 23
click at [41, 224] on input "checkbox" at bounding box center [39, 226] width 8 height 8
checkbox input "true"
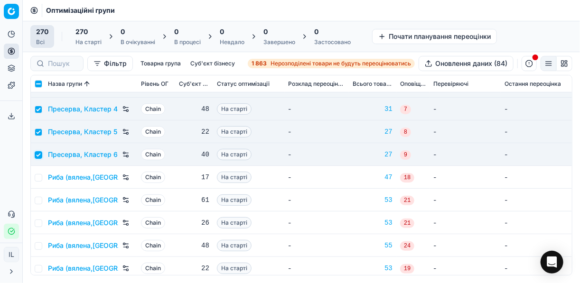
scroll to position [4443, 0]
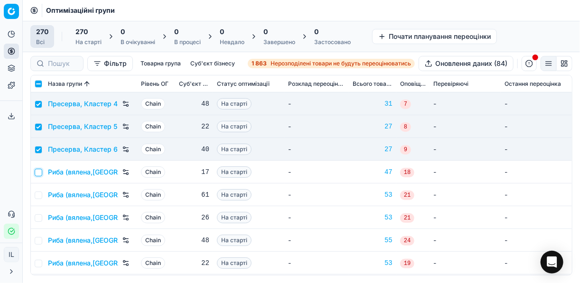
click at [38, 171] on input "checkbox" at bounding box center [39, 173] width 8 height 8
checkbox input "true"
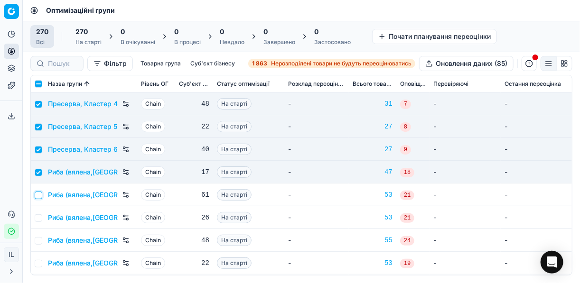
click at [38, 196] on input "checkbox" at bounding box center [39, 196] width 8 height 8
checkbox input "true"
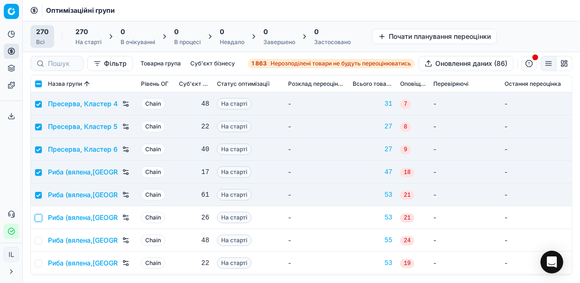
click at [39, 216] on input "checkbox" at bounding box center [39, 219] width 8 height 8
checkbox input "true"
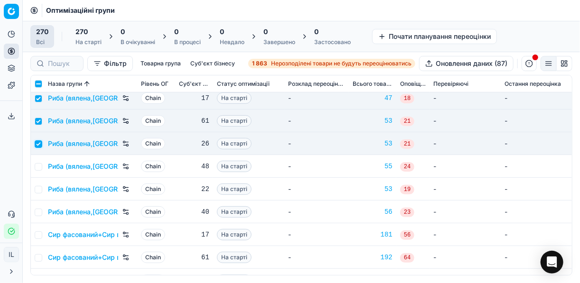
scroll to position [4519, 0]
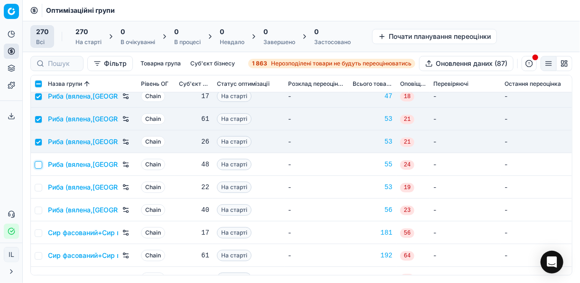
click at [42, 166] on input "checkbox" at bounding box center [39, 165] width 8 height 8
checkbox input "true"
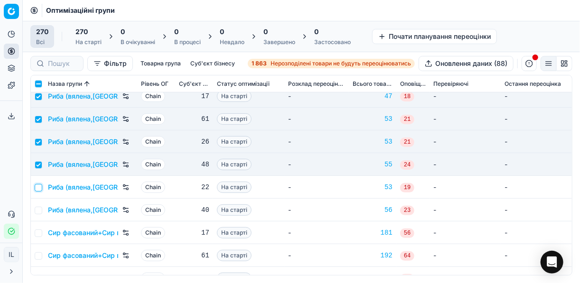
click at [38, 188] on input "checkbox" at bounding box center [39, 188] width 8 height 8
checkbox input "true"
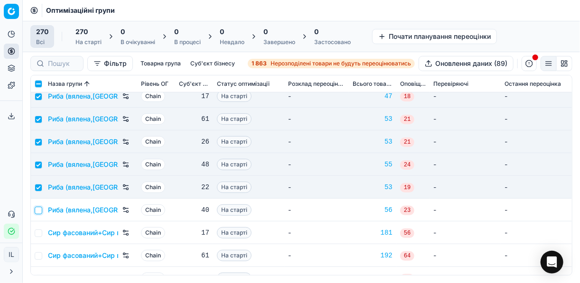
click at [37, 208] on input "checkbox" at bounding box center [39, 211] width 8 height 8
checkbox input "true"
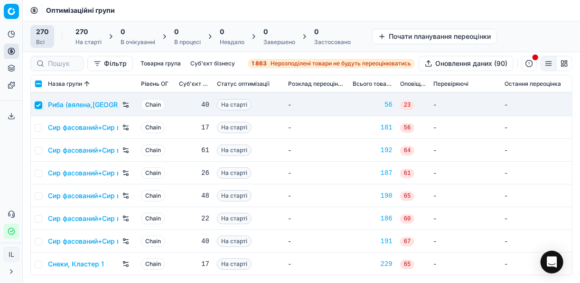
scroll to position [4633, 0]
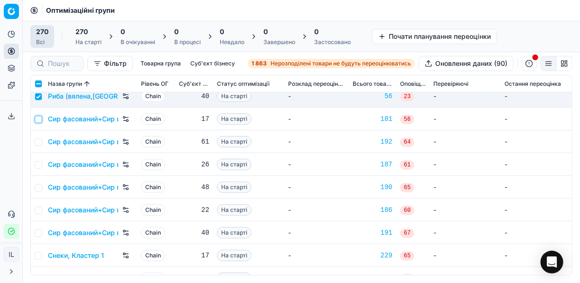
click at [38, 118] on input "checkbox" at bounding box center [39, 120] width 8 height 8
checkbox input "true"
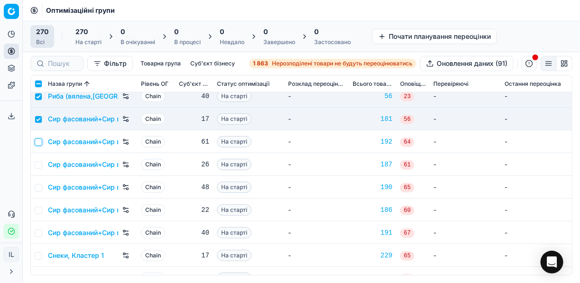
click at [38, 141] on input "checkbox" at bounding box center [39, 143] width 8 height 8
checkbox input "true"
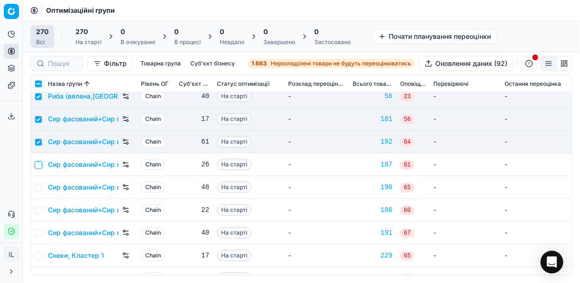
click at [39, 164] on input "checkbox" at bounding box center [39, 165] width 8 height 8
checkbox input "true"
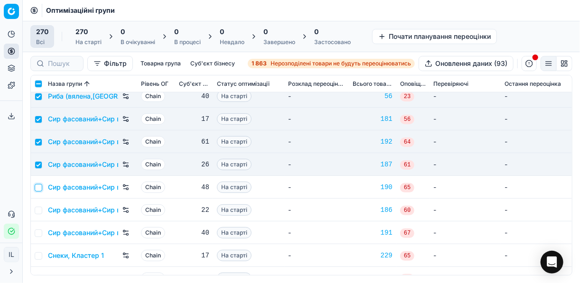
click at [40, 187] on input "checkbox" at bounding box center [39, 188] width 8 height 8
checkbox input "true"
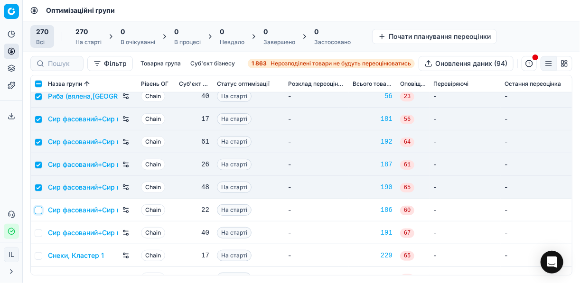
click at [37, 211] on input "checkbox" at bounding box center [39, 211] width 8 height 8
checkbox input "true"
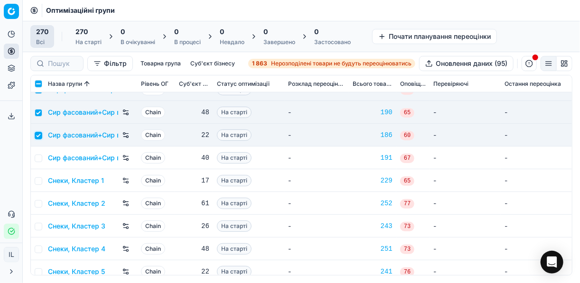
scroll to position [4709, 0]
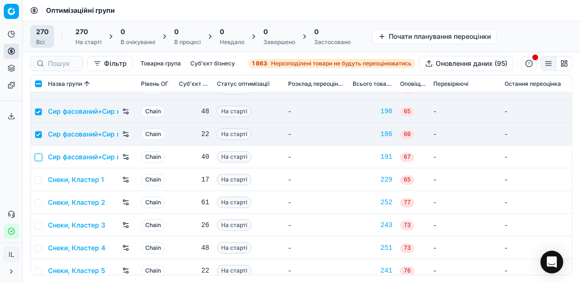
click at [39, 157] on input "checkbox" at bounding box center [39, 158] width 8 height 8
checkbox input "true"
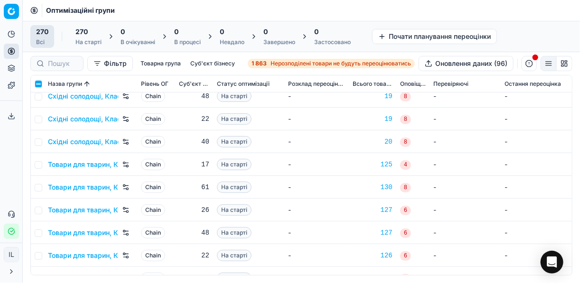
scroll to position [5582, 0]
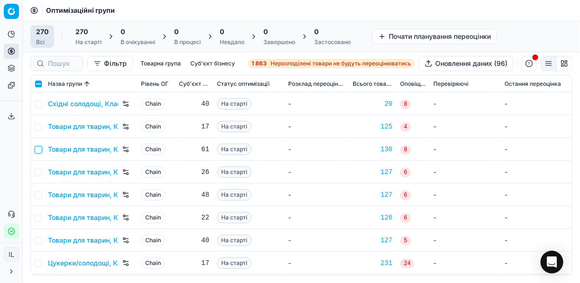
drag, startPoint x: 38, startPoint y: 150, endPoint x: 38, endPoint y: 156, distance: 6.2
click at [38, 150] on input "checkbox" at bounding box center [39, 150] width 8 height 8
checkbox input "true"
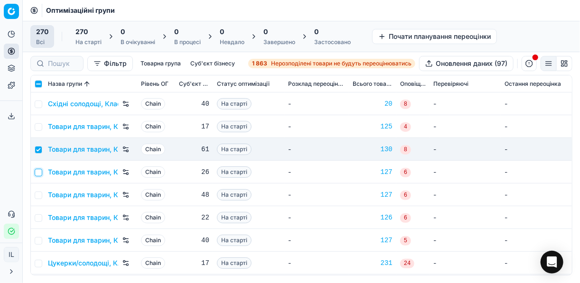
click at [40, 171] on input "checkbox" at bounding box center [39, 173] width 8 height 8
checkbox input "true"
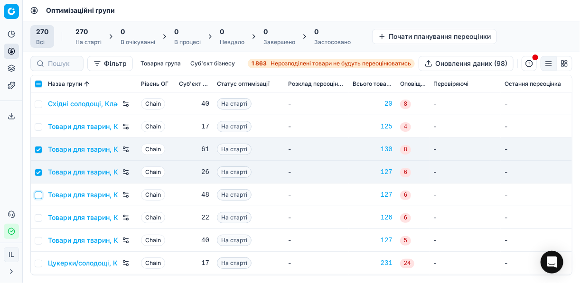
click at [37, 193] on input "checkbox" at bounding box center [39, 196] width 8 height 8
checkbox input "true"
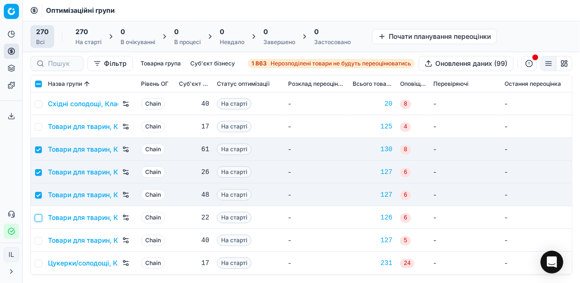
click at [39, 215] on input "checkbox" at bounding box center [39, 219] width 8 height 8
checkbox input "true"
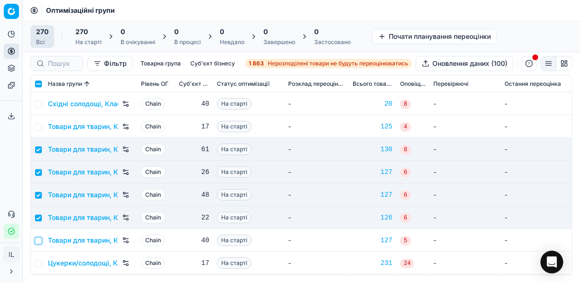
click at [41, 241] on input "checkbox" at bounding box center [39, 241] width 8 height 8
checkbox input "true"
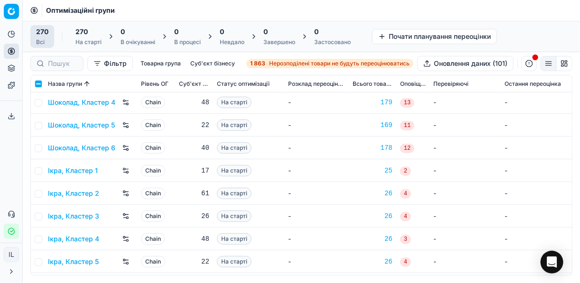
scroll to position [5962, 0]
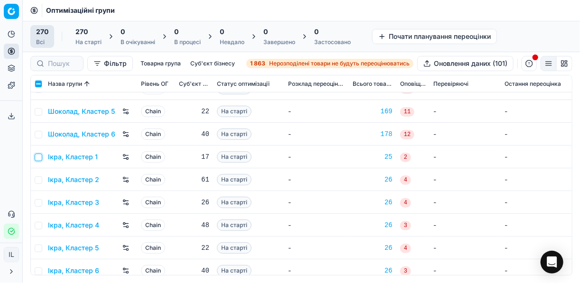
drag, startPoint x: 40, startPoint y: 156, endPoint x: 42, endPoint y: 171, distance: 15.3
click at [40, 156] on input "checkbox" at bounding box center [39, 158] width 8 height 8
checkbox input "true"
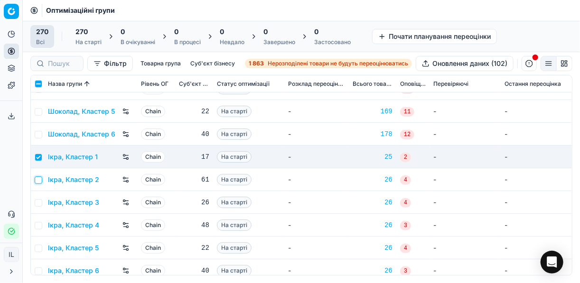
drag, startPoint x: 38, startPoint y: 180, endPoint x: 40, endPoint y: 186, distance: 5.9
click at [38, 180] on input "checkbox" at bounding box center [39, 181] width 8 height 8
checkbox input "true"
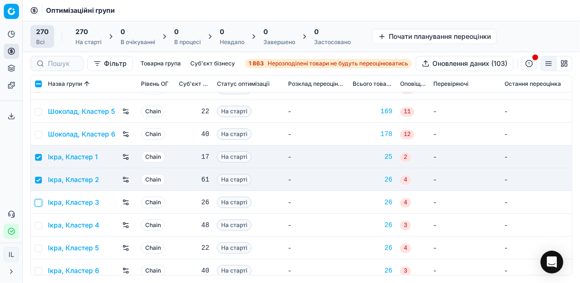
click at [40, 205] on input "checkbox" at bounding box center [39, 203] width 8 height 8
checkbox input "true"
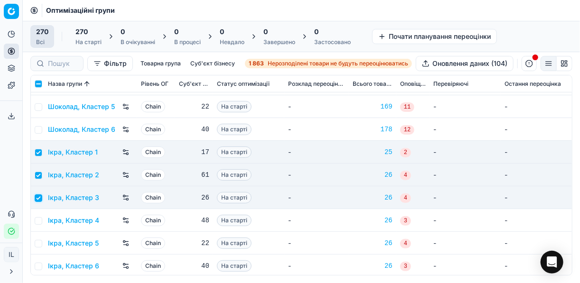
scroll to position [5968, 0]
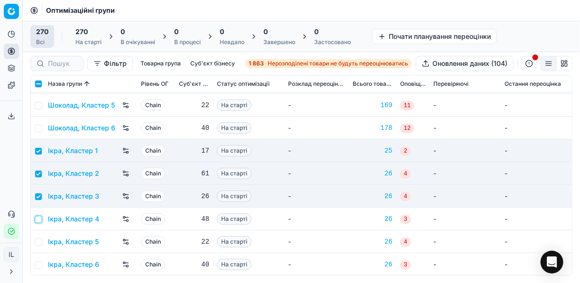
click at [40, 219] on input "checkbox" at bounding box center [39, 220] width 8 height 8
checkbox input "true"
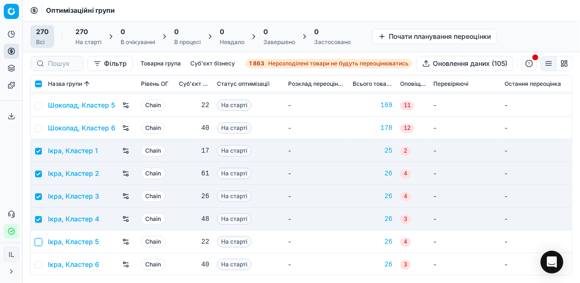
drag, startPoint x: 41, startPoint y: 240, endPoint x: 39, endPoint y: 254, distance: 14.8
click at [40, 241] on input "checkbox" at bounding box center [39, 243] width 8 height 8
checkbox input "true"
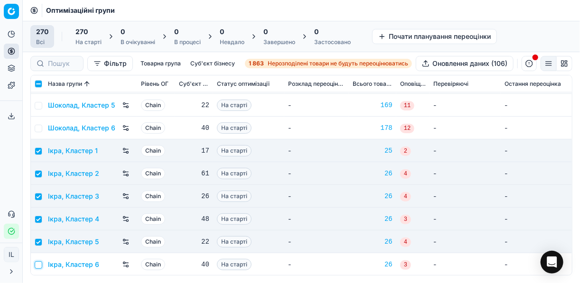
click at [41, 264] on input "checkbox" at bounding box center [39, 266] width 8 height 8
checkbox input "true"
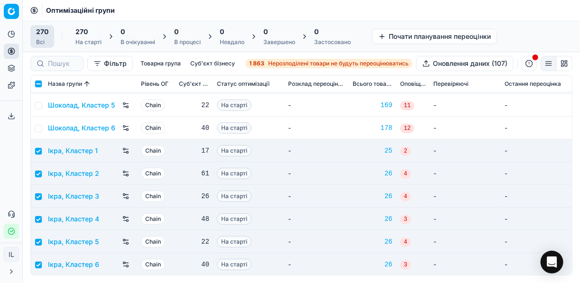
click at [92, 34] on div "270" at bounding box center [88, 31] width 26 height 9
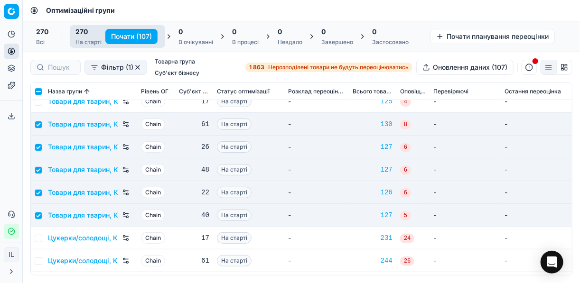
scroll to position [5582, 0]
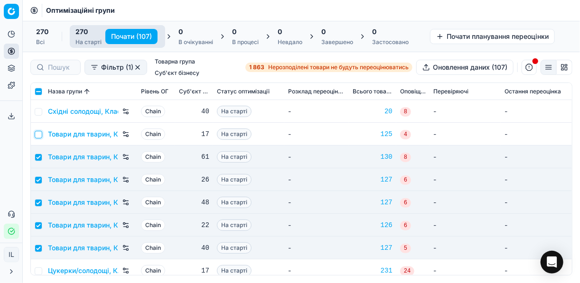
click at [38, 136] on input "checkbox" at bounding box center [39, 135] width 8 height 8
checkbox input "true"
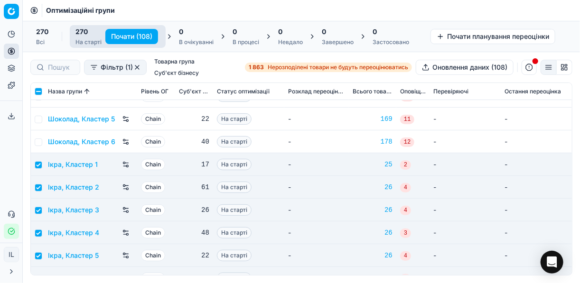
scroll to position [5976, 0]
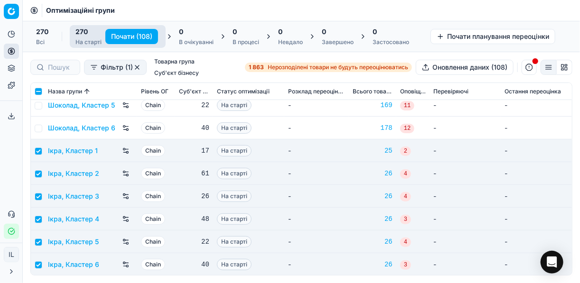
click at [130, 36] on button "Почати (108)" at bounding box center [131, 36] width 53 height 15
checkbox input "false"
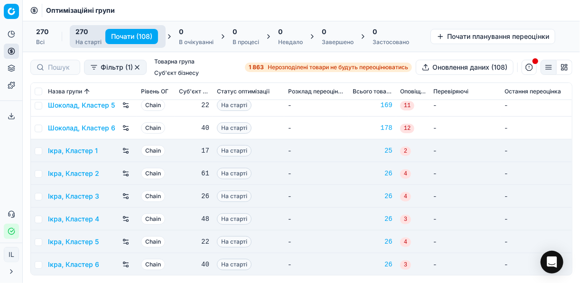
checkbox input "false"
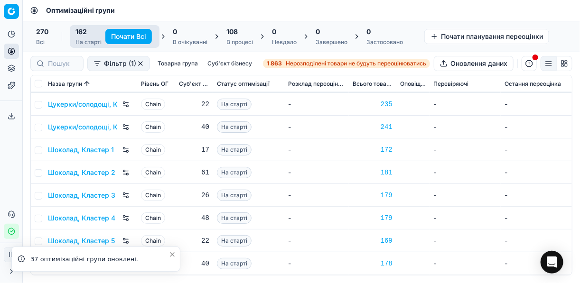
scroll to position [3507, 0]
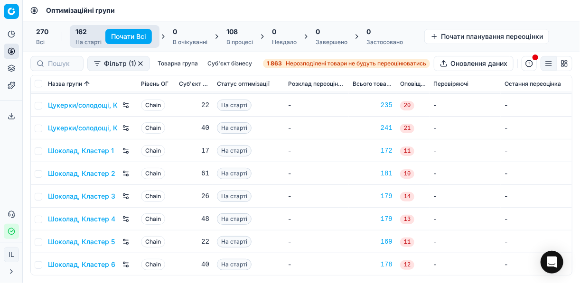
click at [247, 35] on div "108" at bounding box center [239, 31] width 27 height 9
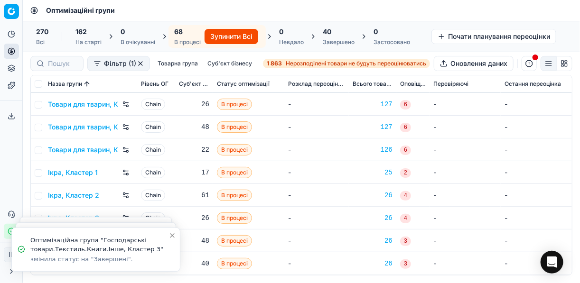
scroll to position [1366, 0]
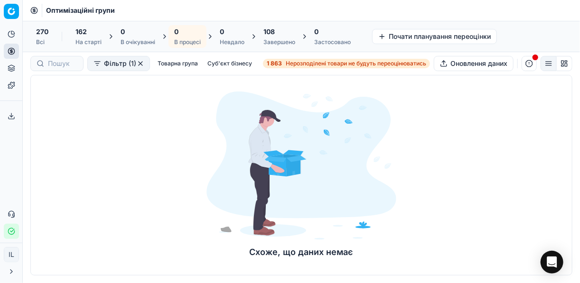
click at [277, 38] on div "Завершено" at bounding box center [279, 42] width 32 height 8
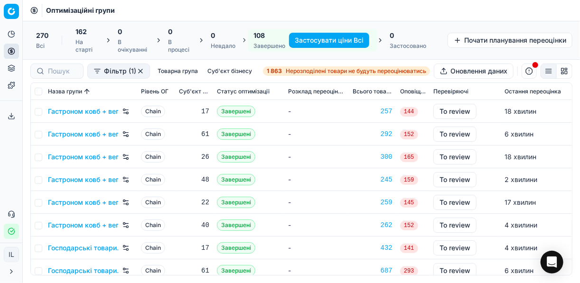
click at [357, 40] on button "Застосувати ціни Всі" at bounding box center [329, 40] width 80 height 15
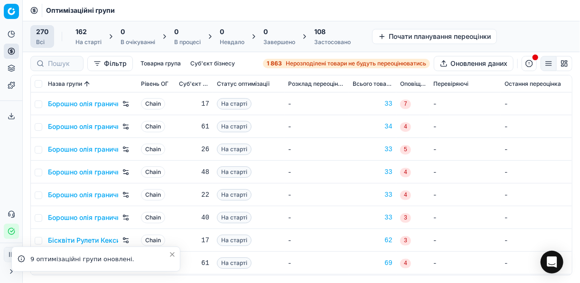
click at [331, 37] on div "108 Застосовано" at bounding box center [332, 36] width 37 height 19
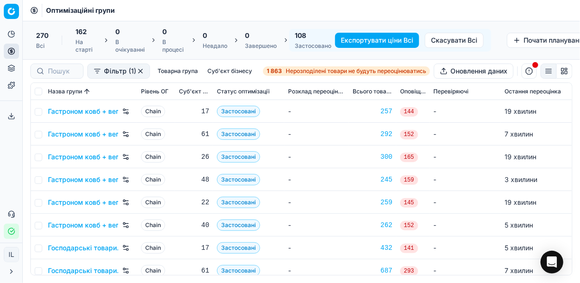
click at [380, 39] on button "Експортувати ціни Всі" at bounding box center [377, 40] width 84 height 15
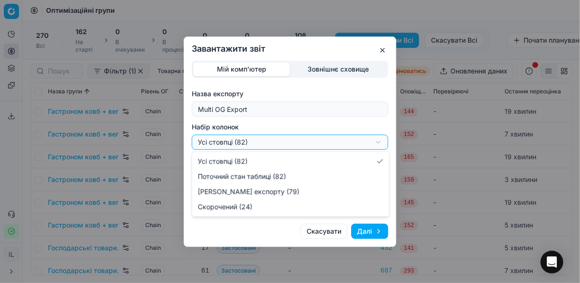
click at [379, 142] on div "Завантажити звіт Мій комп'ютер Зовнішнє сховище Назва експорту Multi OG Export …" at bounding box center [290, 141] width 580 height 283
select select "a9134834-9553-4c73-ac5c-c823406624b7"
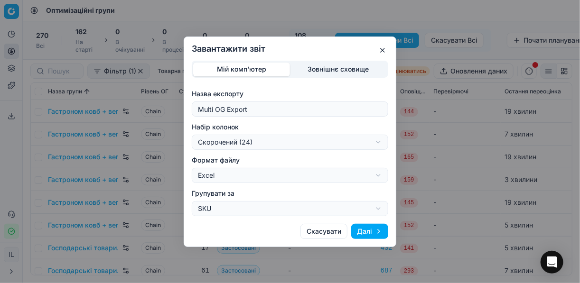
click at [365, 234] on button "Далі" at bounding box center [369, 231] width 37 height 15
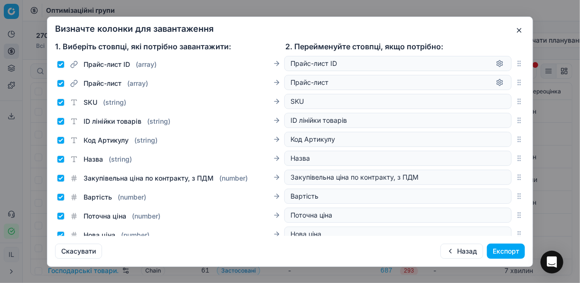
click at [504, 251] on button "Експорт" at bounding box center [506, 251] width 38 height 15
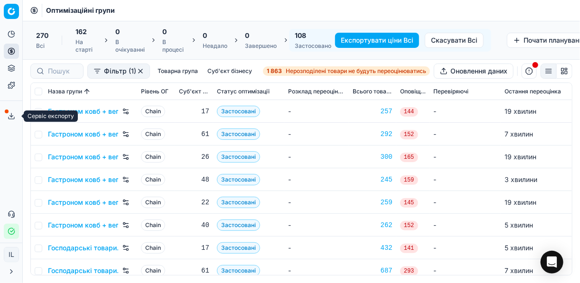
click at [10, 116] on polyline at bounding box center [11, 116] width 3 height 1
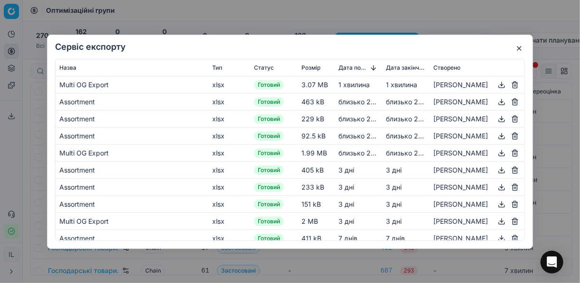
click at [496, 82] on button "button" at bounding box center [501, 84] width 11 height 11
click at [384, 16] on div "Сервіс експорту Назва Тип Статус Розмір Дата початку Дата закінчення Створено M…" at bounding box center [290, 141] width 580 height 283
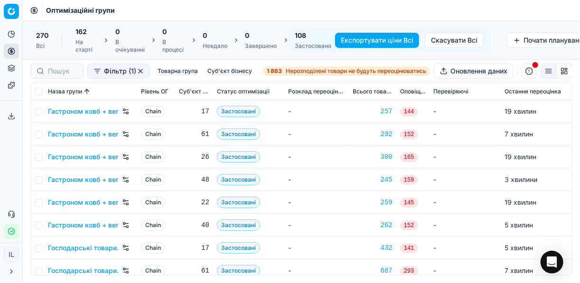
click at [527, 71] on button "button" at bounding box center [529, 71] width 15 height 15
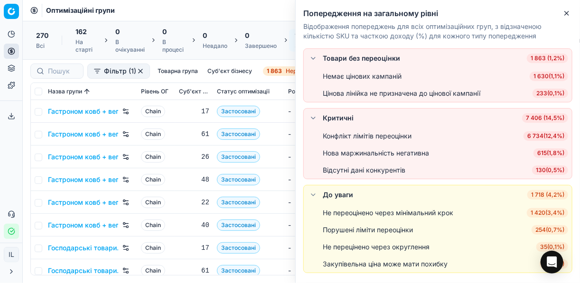
click at [536, 136] on span "6 734 ( 12,4% )" at bounding box center [546, 135] width 45 height 9
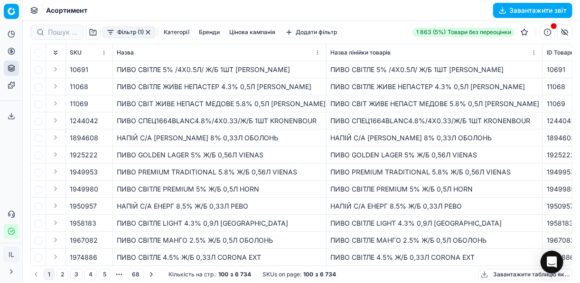
click at [181, 31] on button "Категорії" at bounding box center [176, 32] width 33 height 11
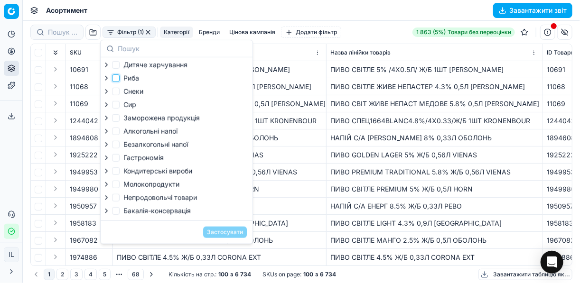
click at [118, 80] on input "Риба" at bounding box center [116, 79] width 8 height 8
checkbox input "true"
click at [123, 118] on span "Заморожена продукція" at bounding box center [161, 118] width 76 height 8
click at [120, 118] on input "Заморожена продукція" at bounding box center [116, 118] width 8 height 8
checkbox input "true"
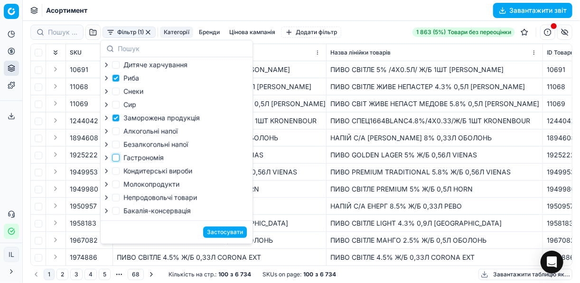
click at [117, 160] on input "Гастрономія" at bounding box center [116, 158] width 8 height 8
checkbox input "true"
click at [216, 236] on button "Застосувати" at bounding box center [225, 232] width 44 height 11
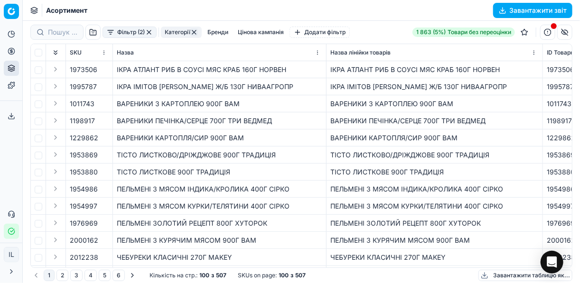
click at [501, 8] on button "Завантажити звіт" at bounding box center [532, 10] width 79 height 15
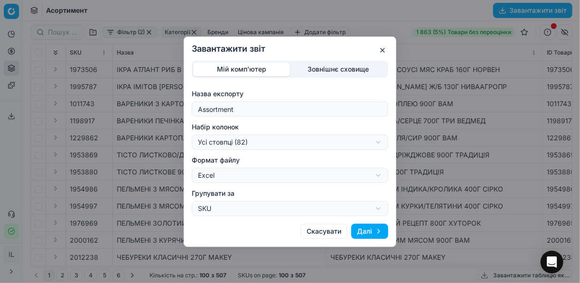
click at [378, 210] on div "Завантажити звіт Мій комп'ютер Зовнішнє сховище Назва експорту Assortment Набір…" at bounding box center [290, 141] width 580 height 283
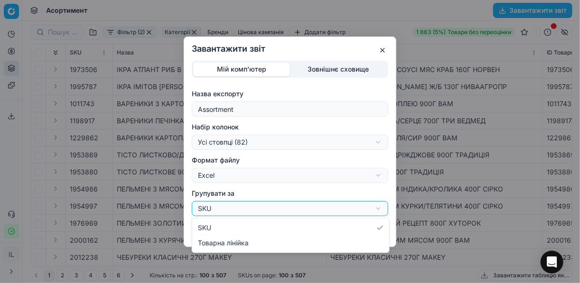
click at [377, 141] on div "Завантажити звіт Мій комп'ютер Зовнішнє сховище Назва експорту Assortment Набір…" at bounding box center [290, 141] width 580 height 283
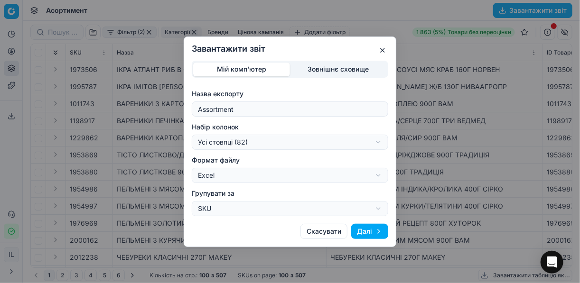
click at [377, 141] on div "Завантажити звіт Мій комп'ютер Зовнішнє сховище Назва експорту Assortment Набір…" at bounding box center [290, 141] width 580 height 283
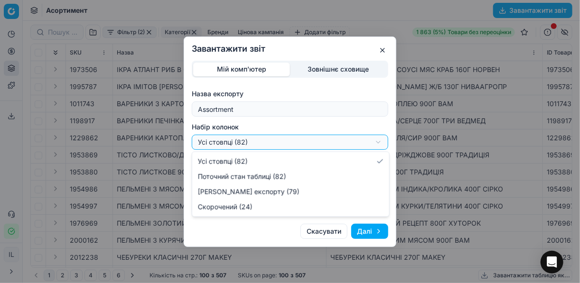
select select "a9134834-9553-4c73-ac5c-c823406624b7"
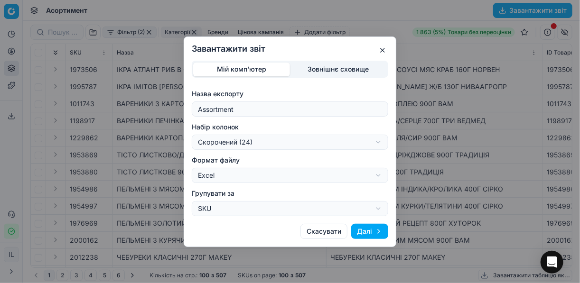
click at [359, 231] on button "Далі" at bounding box center [369, 231] width 37 height 15
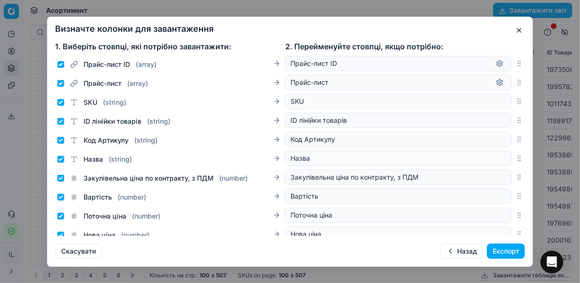
click at [501, 250] on button "Експорт" at bounding box center [506, 251] width 38 height 15
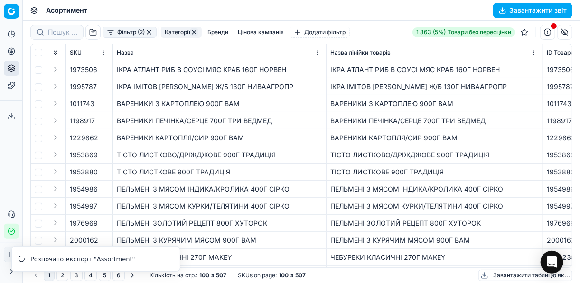
click at [10, 113] on icon at bounding box center [12, 116] width 8 height 8
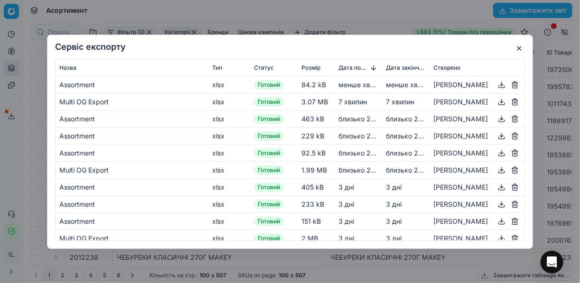
drag, startPoint x: 518, startPoint y: 48, endPoint x: 518, endPoint y: 37, distance: 11.9
click at [519, 48] on button "button" at bounding box center [519, 48] width 11 height 11
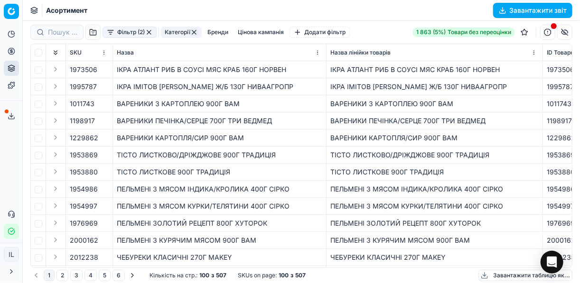
click at [10, 118] on icon at bounding box center [12, 116] width 8 height 8
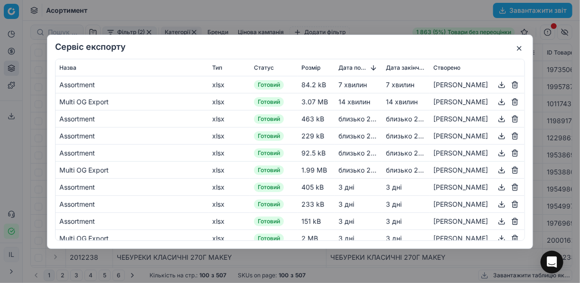
click at [496, 83] on button "button" at bounding box center [501, 84] width 11 height 11
click at [353, 17] on div "Сервіс експорту Назва Тип Статус Розмір Дата початку Дата закінчення Створено A…" at bounding box center [290, 141] width 580 height 283
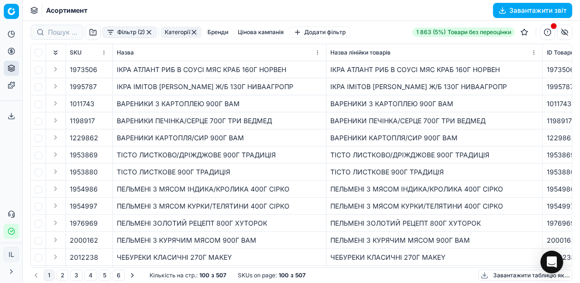
click at [149, 32] on button "button" at bounding box center [149, 32] width 8 height 8
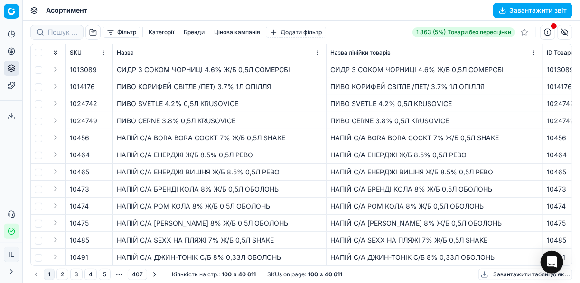
click at [549, 34] on button "button" at bounding box center [547, 32] width 15 height 15
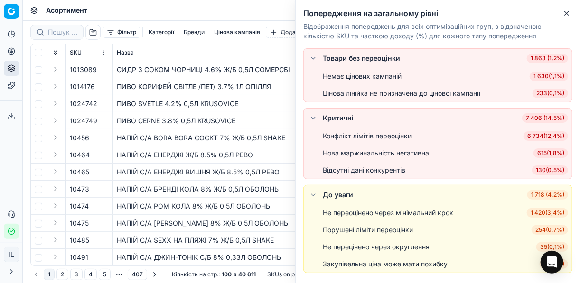
click at [541, 135] on span "6 734 ( 12,4% )" at bounding box center [546, 135] width 45 height 9
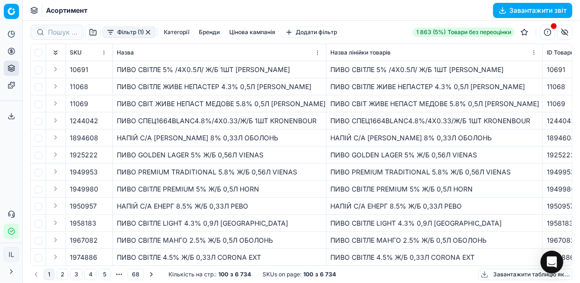
click at [173, 31] on button "Категорії" at bounding box center [176, 32] width 33 height 11
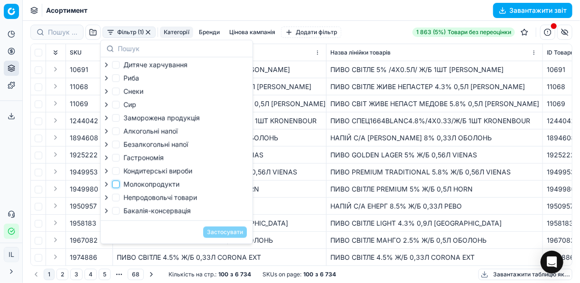
click at [119, 186] on input "Молокопродукти" at bounding box center [116, 185] width 8 height 8
checkbox input "true"
click at [119, 106] on input "Сир" at bounding box center [116, 105] width 8 height 8
checkbox input "true"
click at [214, 236] on button "Застосувати" at bounding box center [225, 232] width 44 height 11
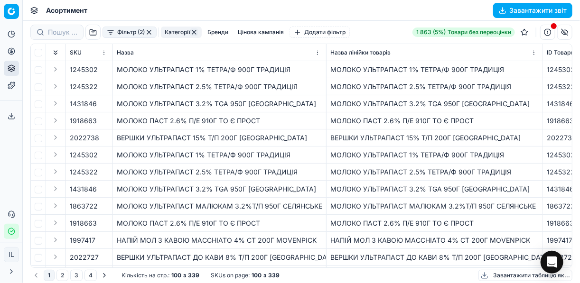
click at [504, 10] on button "Завантажити звіт" at bounding box center [532, 10] width 79 height 15
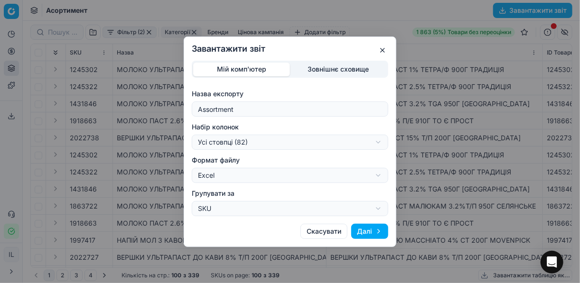
click at [380, 141] on div "Завантажити звіт Мій комп'ютер Зовнішнє сховище Назва експорту Assortment Набір…" at bounding box center [290, 141] width 580 height 283
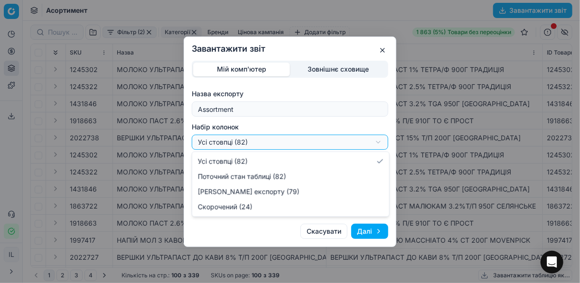
select select "a9134834-9553-4c73-ac5c-c823406624b7"
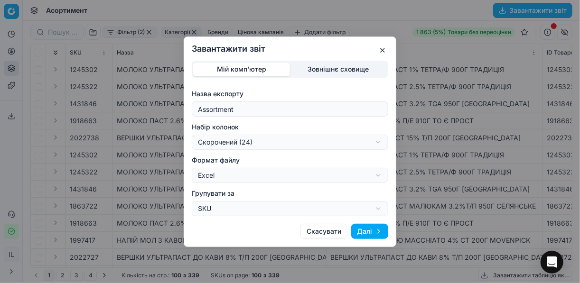
click at [364, 230] on button "Далі" at bounding box center [369, 231] width 37 height 15
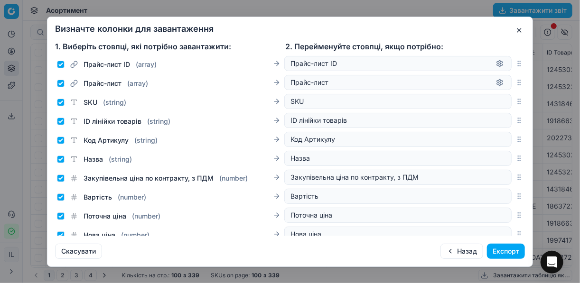
click at [502, 252] on button "Експорт" at bounding box center [506, 251] width 38 height 15
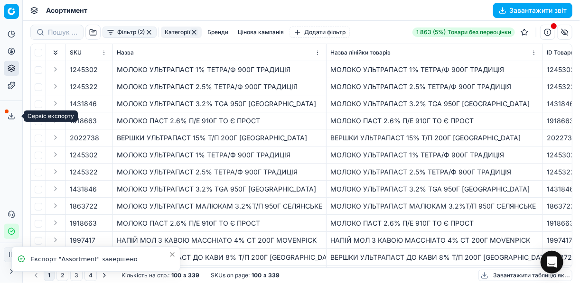
click at [12, 117] on polyline at bounding box center [11, 116] width 3 height 1
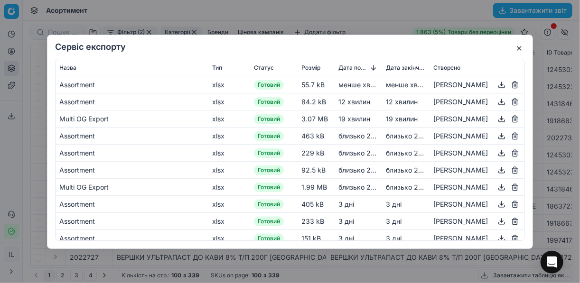
click at [489, 87] on div "[PERSON_NAME]" at bounding box center [476, 84] width 87 height 11
click at [496, 84] on button "button" at bounding box center [501, 84] width 11 height 11
click at [520, 48] on button "button" at bounding box center [519, 48] width 11 height 11
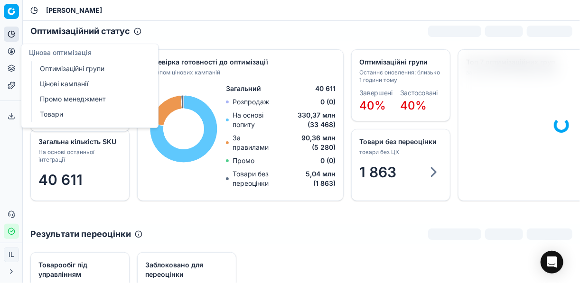
click at [94, 67] on link "Оптимізаційні групи" at bounding box center [91, 68] width 111 height 13
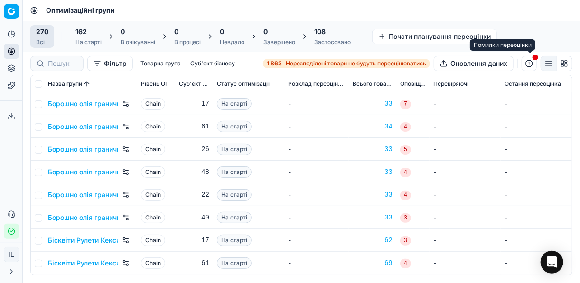
click at [528, 64] on button "button" at bounding box center [529, 63] width 15 height 15
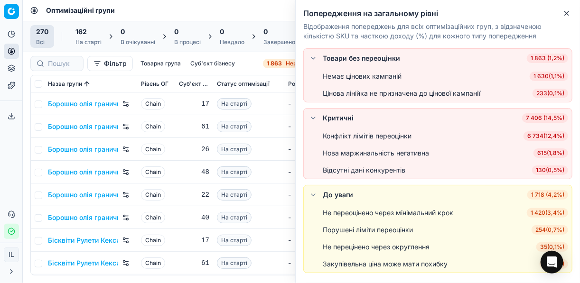
click at [539, 138] on span "6 734 ( 12,4% )" at bounding box center [546, 135] width 45 height 9
click at [539, 138] on div "Товари без переоцінки 1 863 (1,2%) Немає цінових кампаній 1 630 ( 1,1% ) Цінова…" at bounding box center [438, 165] width 284 height 235
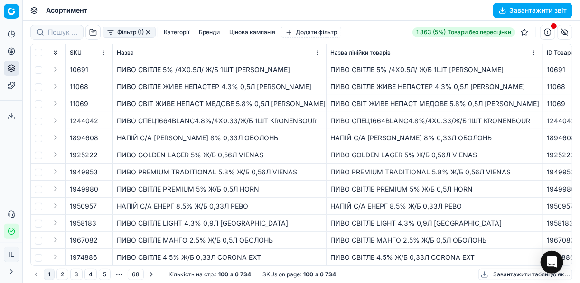
click at [170, 34] on button "Категорії" at bounding box center [176, 32] width 33 height 11
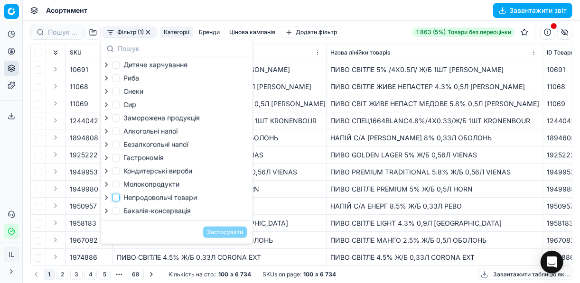
click at [112, 202] on input "Непродовольчі товари" at bounding box center [116, 198] width 8 height 8
checkbox input "true"
click at [234, 236] on button "Застосувати" at bounding box center [225, 232] width 44 height 11
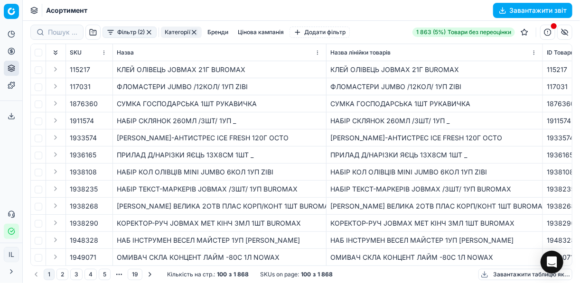
click at [504, 4] on button "Завантажити звіт" at bounding box center [532, 10] width 79 height 15
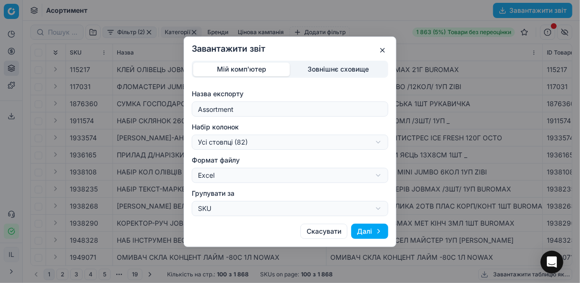
click at [377, 144] on div "Завантажити звіт Мій комп'ютер Зовнішнє сховище Назва експорту Assortment Набір…" at bounding box center [290, 141] width 580 height 283
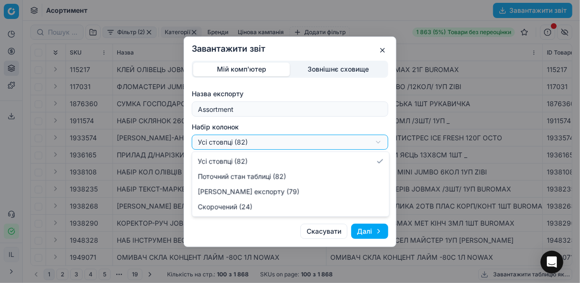
select select "a9134834-9553-4c73-ac5c-c823406624b7"
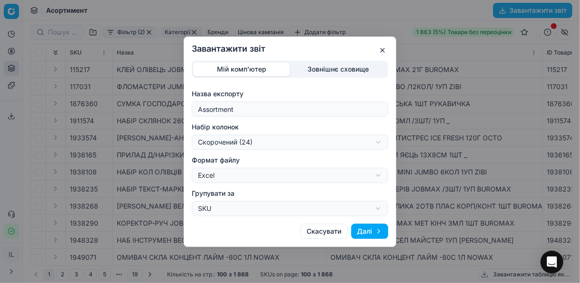
click at [367, 236] on button "Далі" at bounding box center [369, 231] width 37 height 15
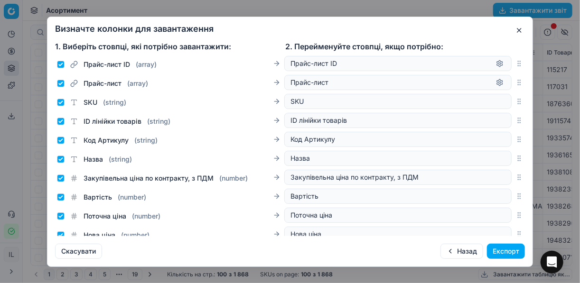
click at [507, 253] on button "Експорт" at bounding box center [506, 251] width 38 height 15
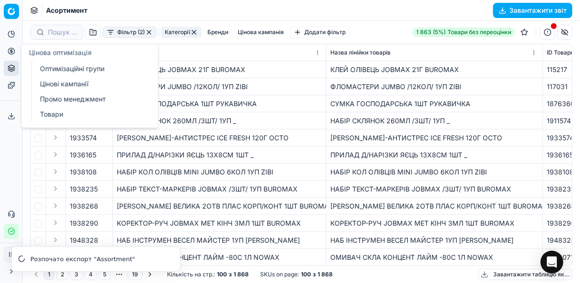
click at [10, 52] on icon at bounding box center [11, 51] width 2 height 2
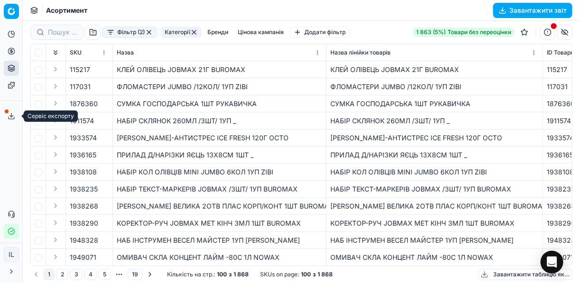
click at [10, 115] on icon at bounding box center [12, 116] width 8 height 8
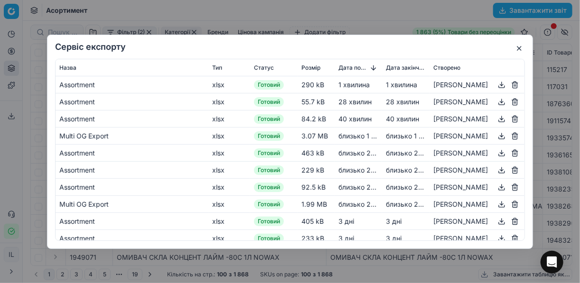
click at [496, 83] on button "button" at bounding box center [501, 84] width 11 height 11
click at [376, 26] on div "Сервіс експорту Назва Тип Статус Розмір Дата початку Дата закінчення Створено A…" at bounding box center [290, 141] width 580 height 283
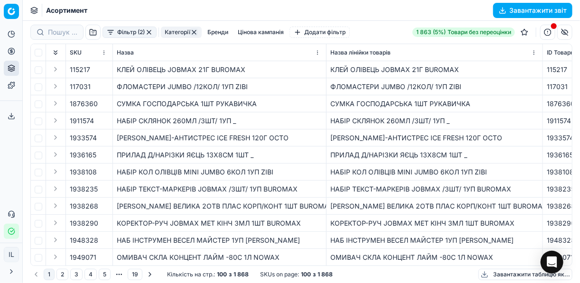
click at [151, 31] on button "button" at bounding box center [149, 32] width 8 height 8
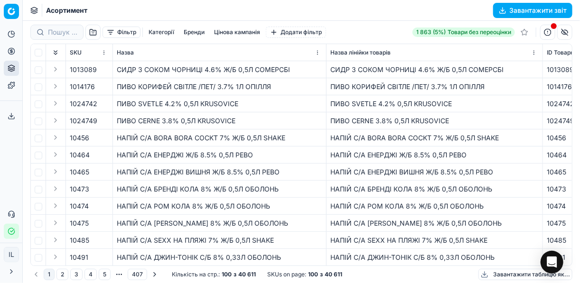
click at [549, 33] on button "button" at bounding box center [547, 32] width 15 height 15
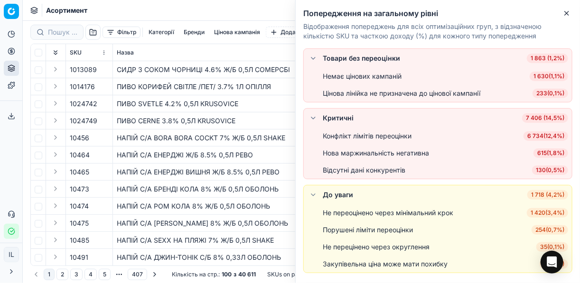
click at [546, 170] on span "130 ( 0,5% )" at bounding box center [550, 170] width 36 height 9
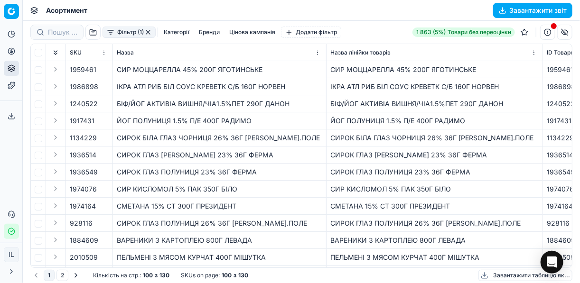
click at [500, 13] on button "Завантажити звіт" at bounding box center [532, 10] width 79 height 15
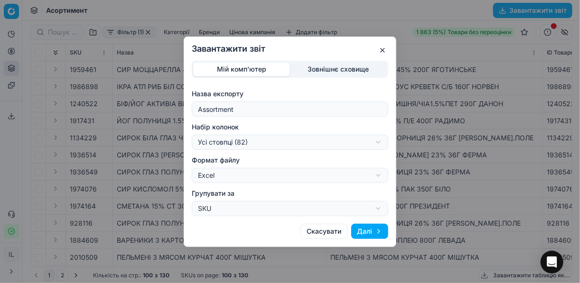
click at [366, 229] on button "Далі" at bounding box center [369, 231] width 37 height 15
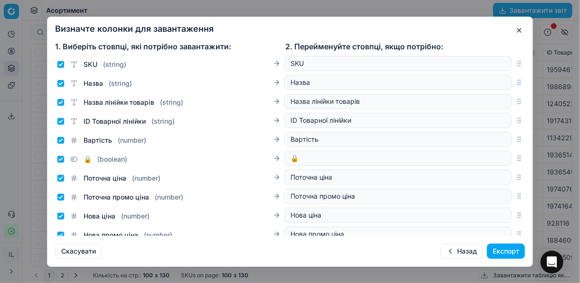
click at [505, 248] on button "Експорт" at bounding box center [506, 251] width 38 height 15
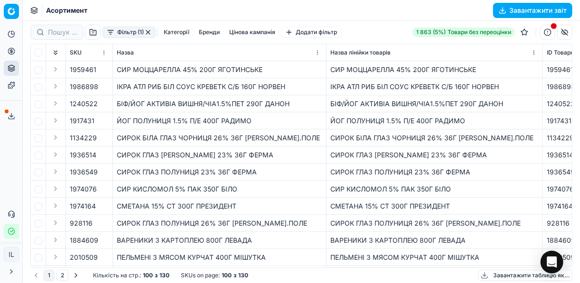
click at [10, 116] on polyline at bounding box center [11, 116] width 3 height 1
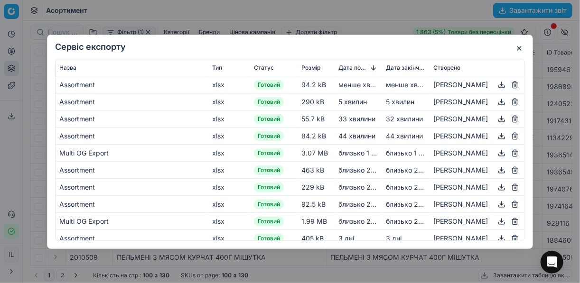
click at [497, 84] on button "button" at bounding box center [501, 84] width 11 height 11
